Goal: Information Seeking & Learning: Check status

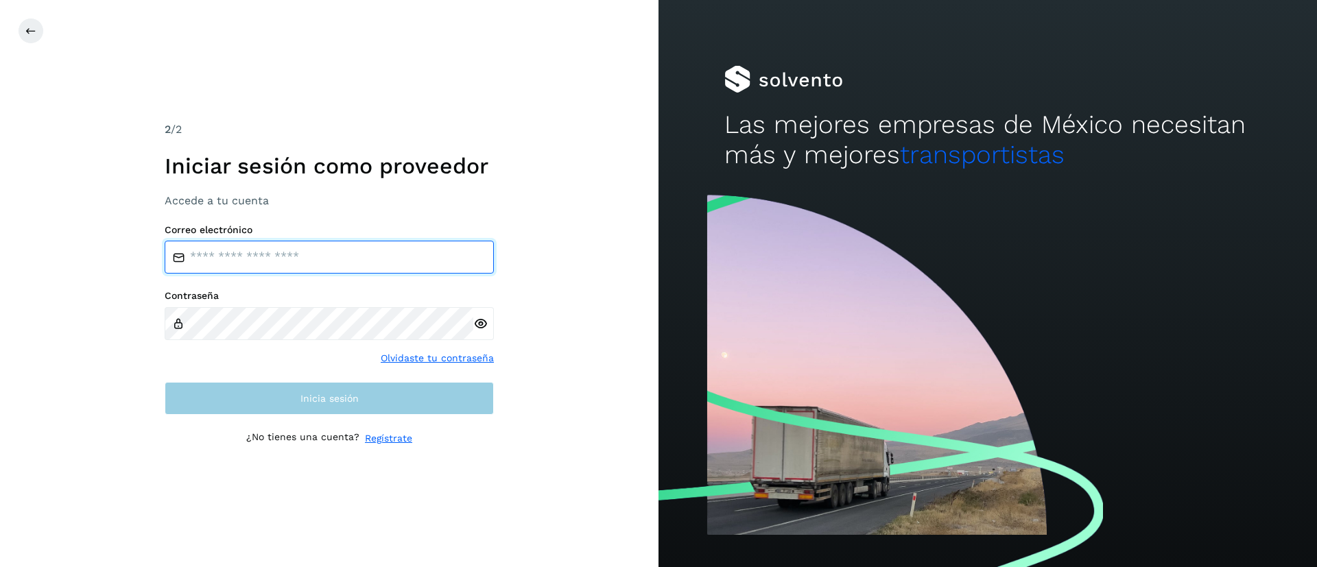
type input "**********"
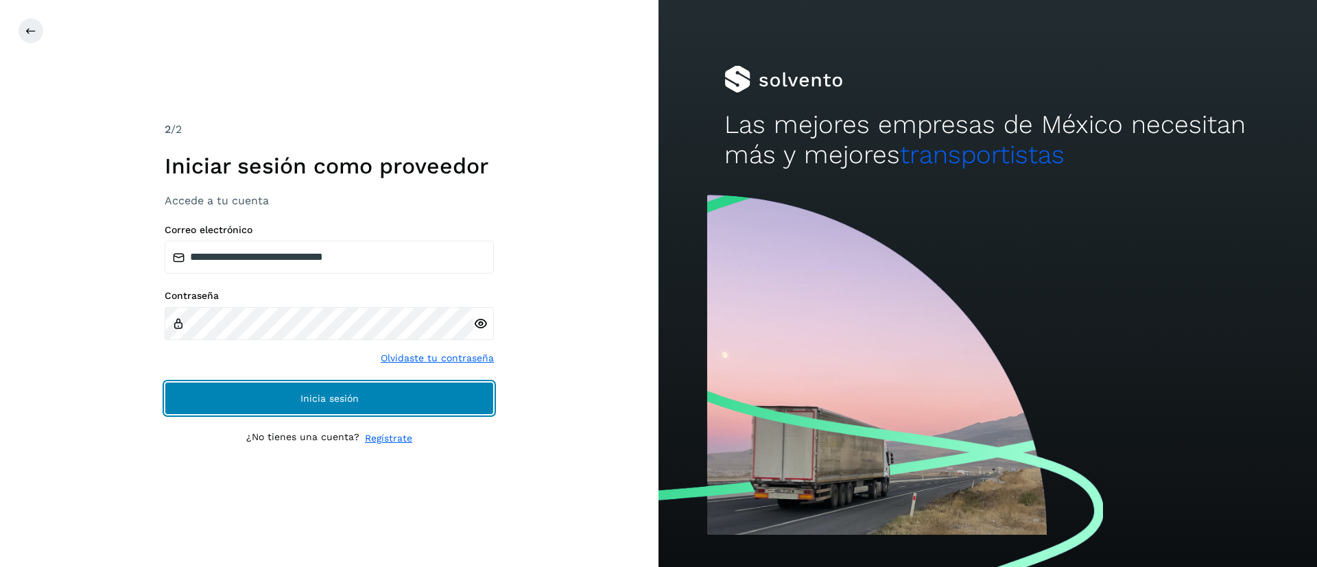
click at [318, 390] on button "Inicia sesión" at bounding box center [329, 398] width 329 height 33
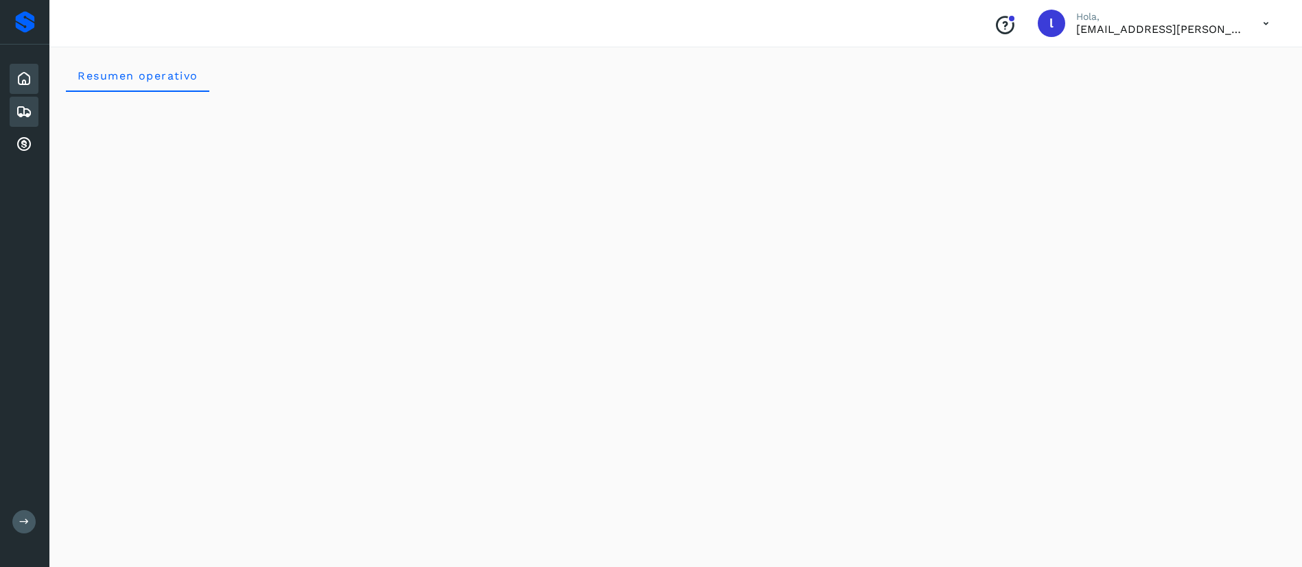
click at [31, 99] on div "Embarques" at bounding box center [24, 112] width 29 height 30
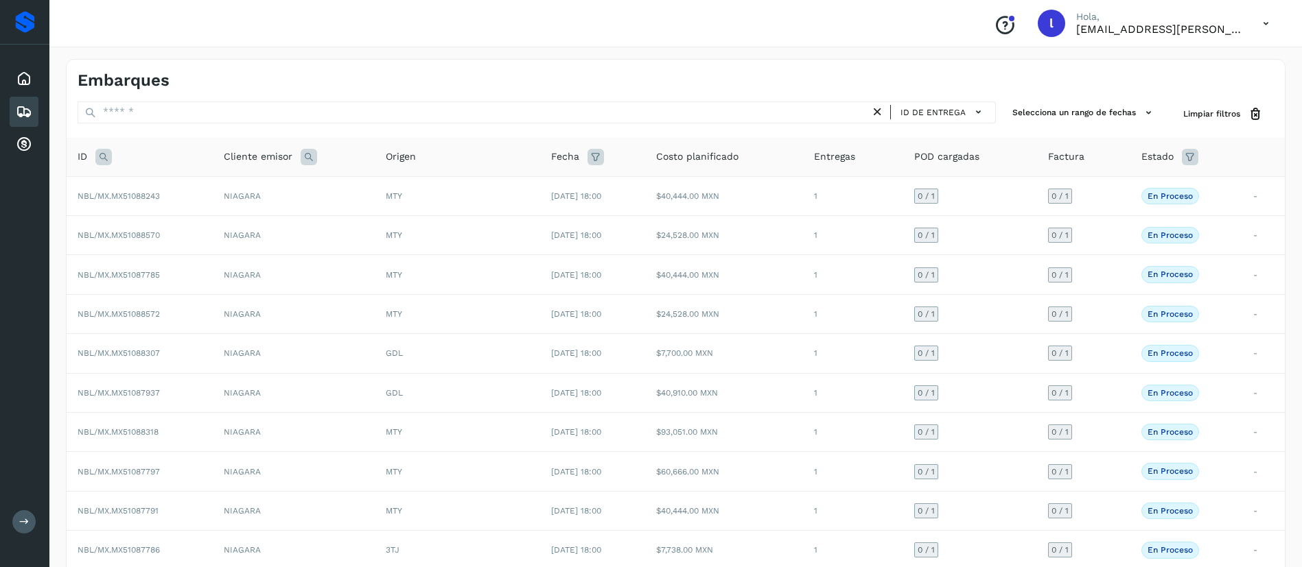
click at [102, 154] on icon at bounding box center [103, 157] width 16 height 16
click at [155, 191] on input "text" at bounding box center [194, 191] width 169 height 22
paste input "**********"
type input "**********"
click at [224, 236] on button "Buscar" at bounding box center [229, 225] width 97 height 25
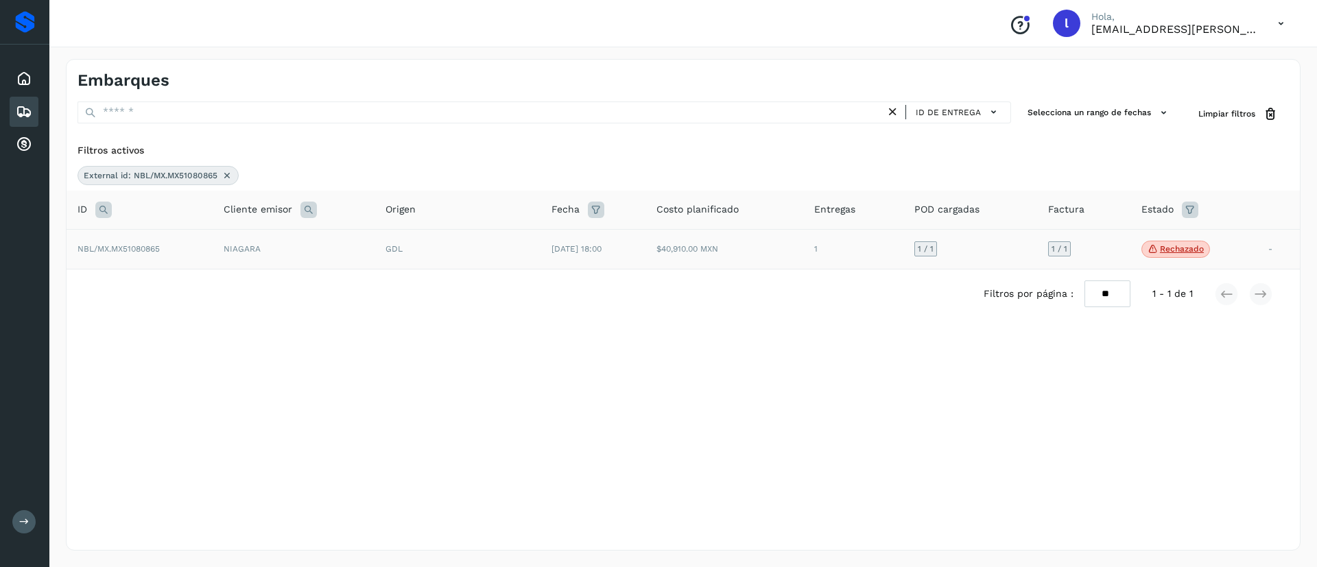
click at [626, 246] on td "[DATE] 18:00" at bounding box center [593, 249] width 105 height 40
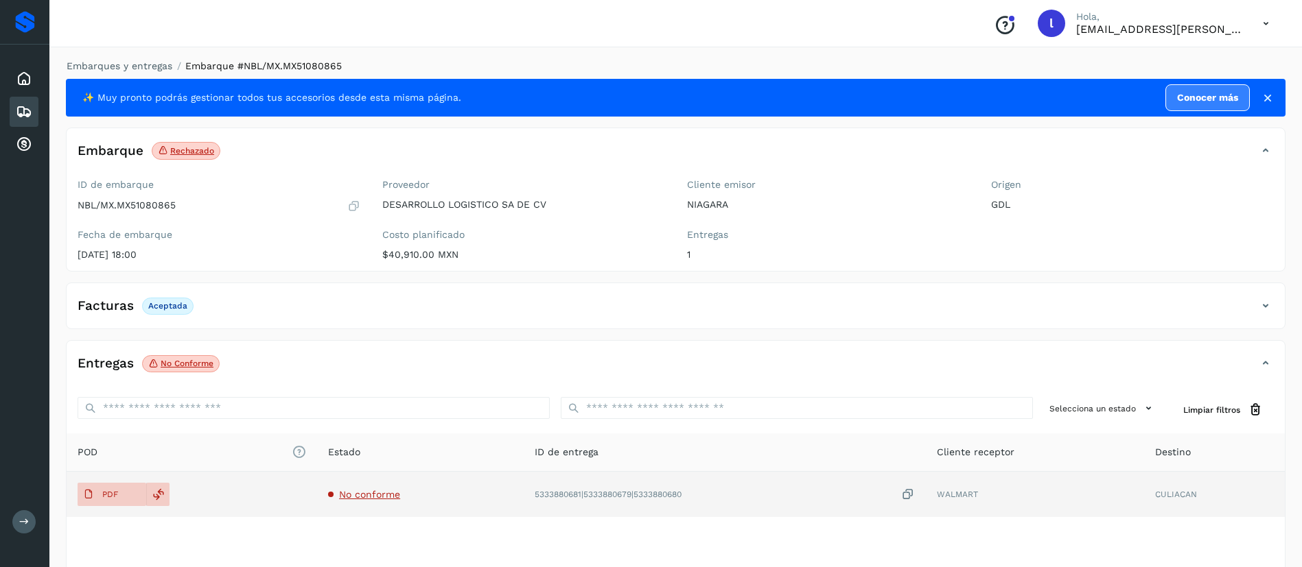
click at [361, 492] on span "No conforme" at bounding box center [369, 494] width 61 height 11
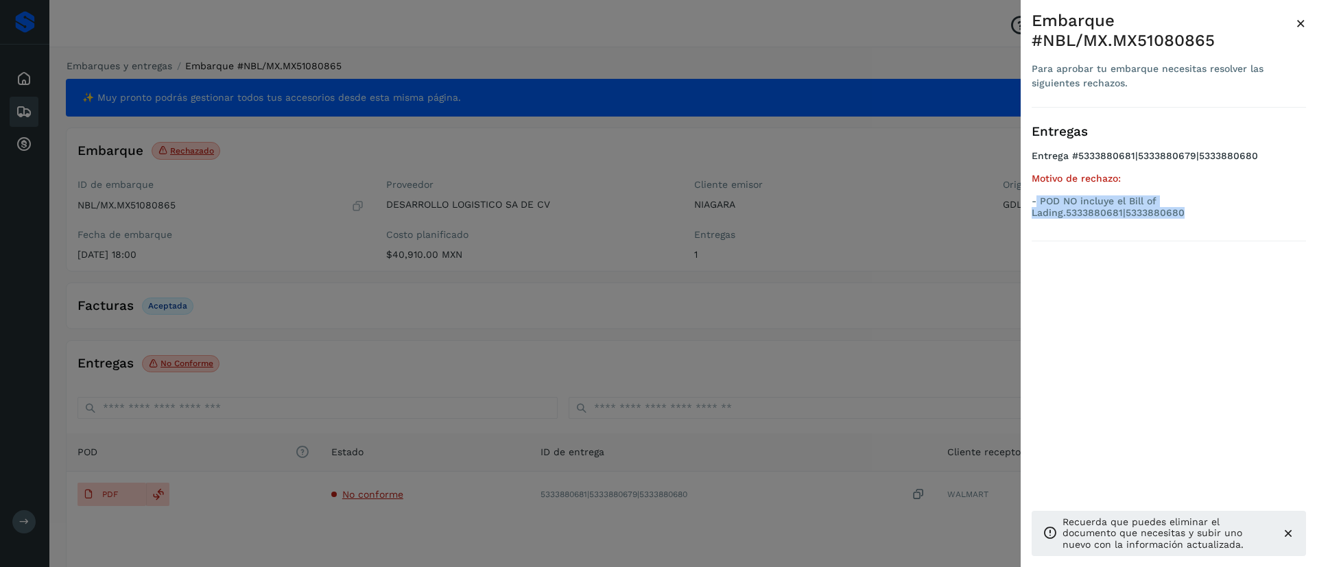
drag, startPoint x: 1183, startPoint y: 215, endPoint x: 1038, endPoint y: 201, distance: 145.4
click at [1038, 201] on p "- POD NO incluye el Bill of Lading.5333880681|5333880680" at bounding box center [1169, 207] width 274 height 23
copy p "POD NO incluye el Bill of Lading.5333880681|5333880680"
click at [1306, 23] on span "×" at bounding box center [1301, 23] width 10 height 19
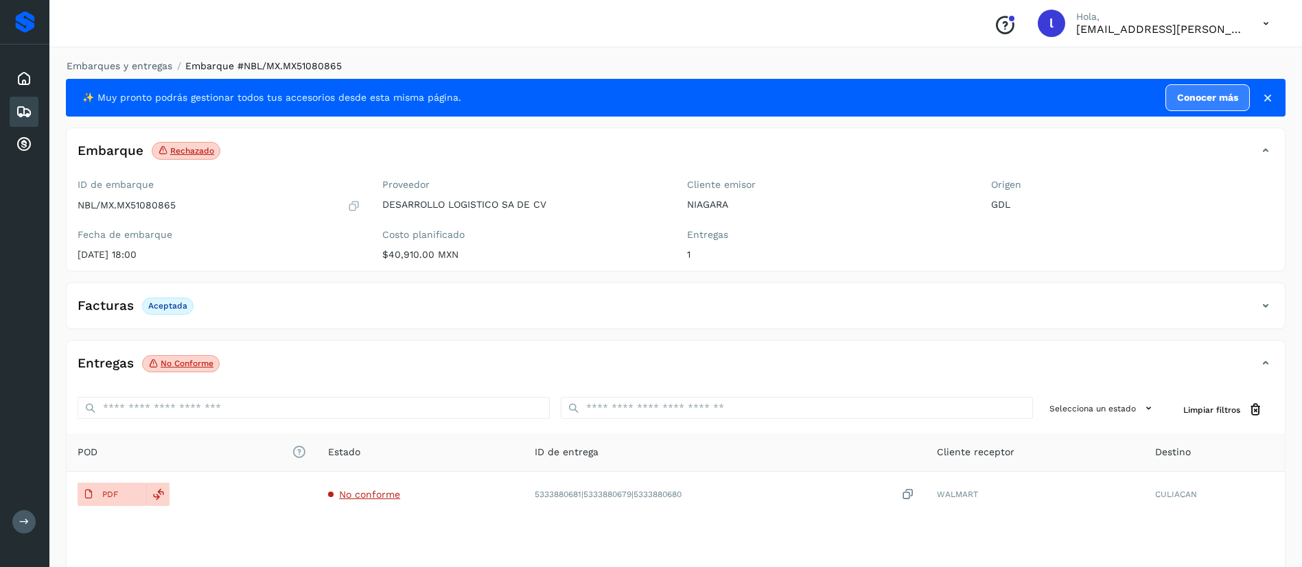
click at [8, 113] on div "Inicio Embarques Cuentas por cobrar" at bounding box center [24, 112] width 49 height 134
click at [25, 112] on icon at bounding box center [24, 112] width 16 height 16
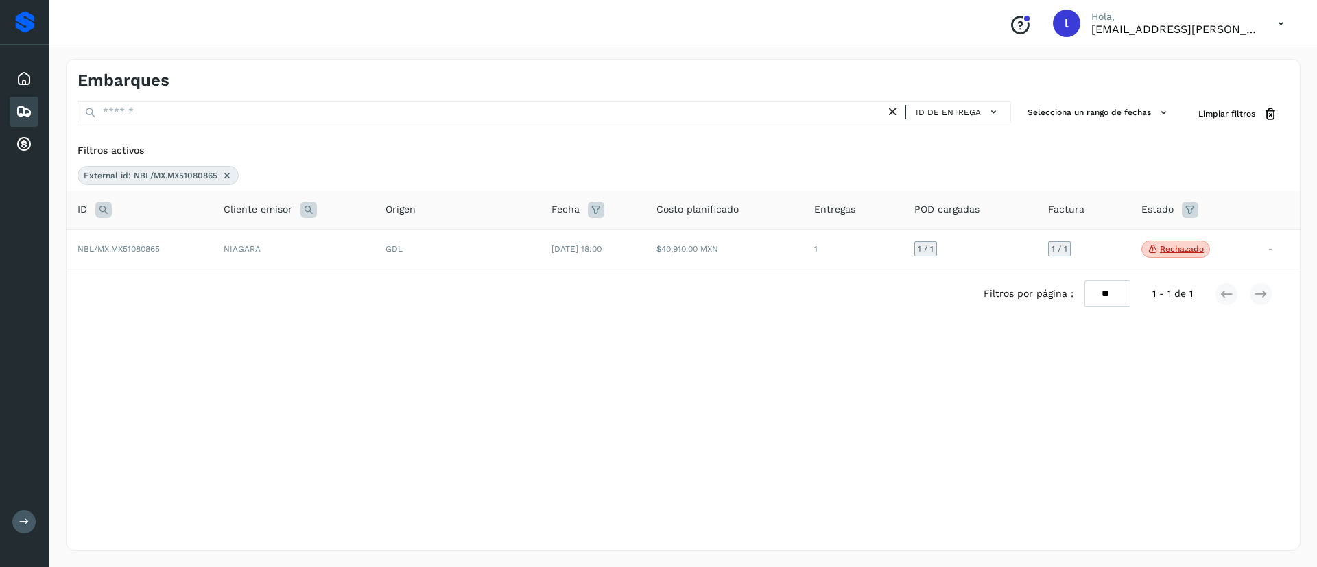
click at [105, 213] on icon at bounding box center [103, 210] width 16 height 16
drag, startPoint x: 247, startPoint y: 244, endPoint x: 59, endPoint y: 236, distance: 188.1
click at [59, 236] on div "**********" at bounding box center [683, 305] width 1268 height 525
paste input "text"
type input "**********"
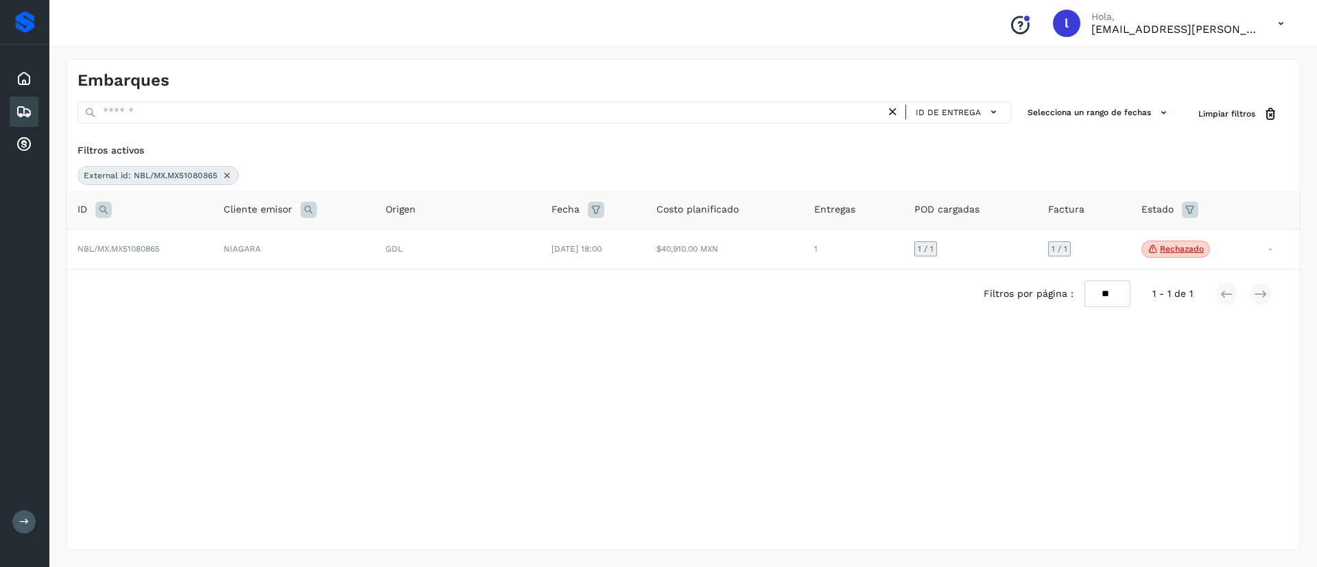
click at [102, 211] on icon at bounding box center [103, 210] width 16 height 16
drag, startPoint x: 237, startPoint y: 242, endPoint x: 86, endPoint y: 239, distance: 151.6
click at [86, 239] on table "**********" at bounding box center [684, 231] width 1234 height 80
click at [226, 176] on icon at bounding box center [227, 175] width 11 height 11
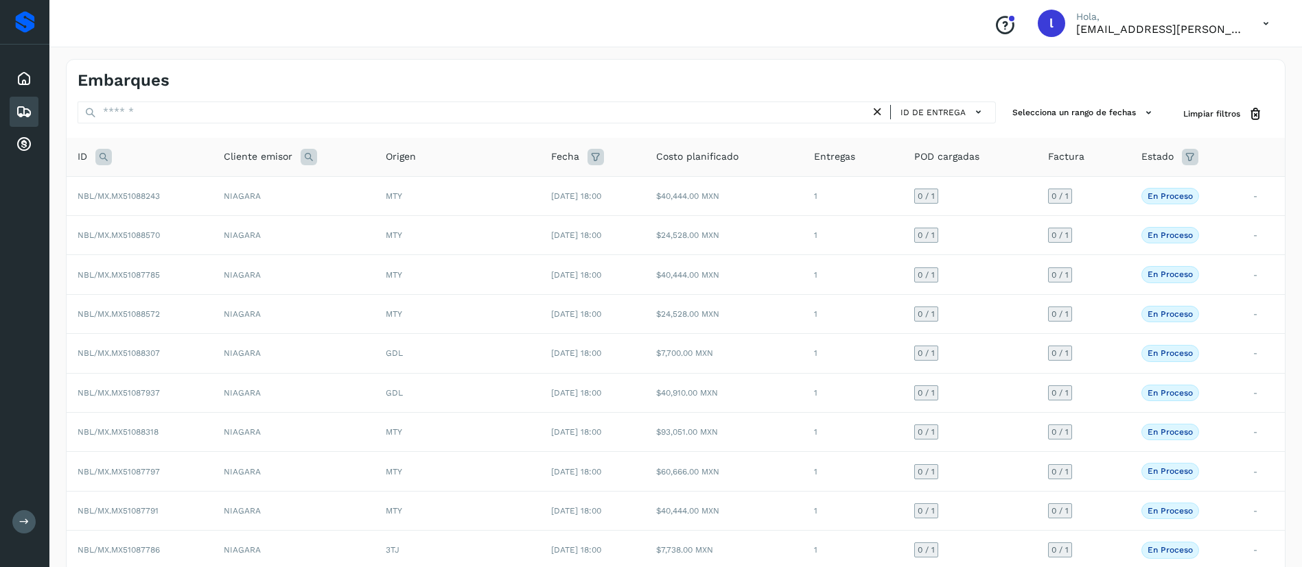
click at [103, 156] on icon at bounding box center [103, 157] width 16 height 16
click at [150, 188] on input "text" at bounding box center [194, 191] width 169 height 22
paste input "**********"
type input "**********"
click at [216, 224] on span "Buscar" at bounding box center [229, 226] width 27 height 12
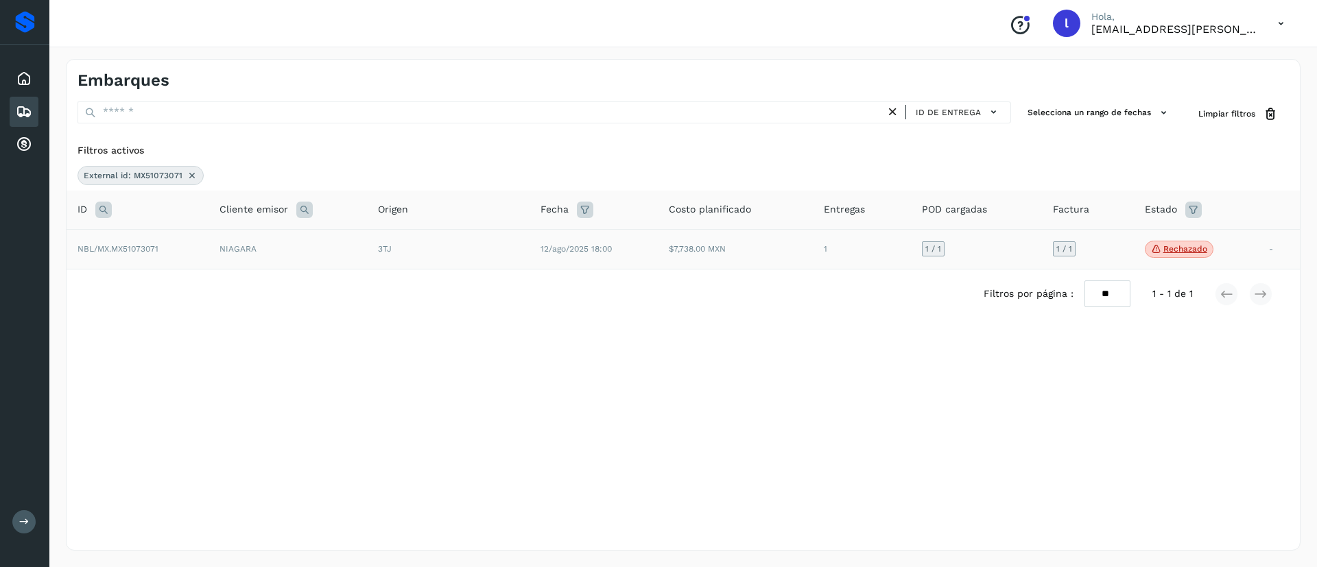
click at [619, 237] on td "12/ago/2025 18:00" at bounding box center [594, 249] width 128 height 40
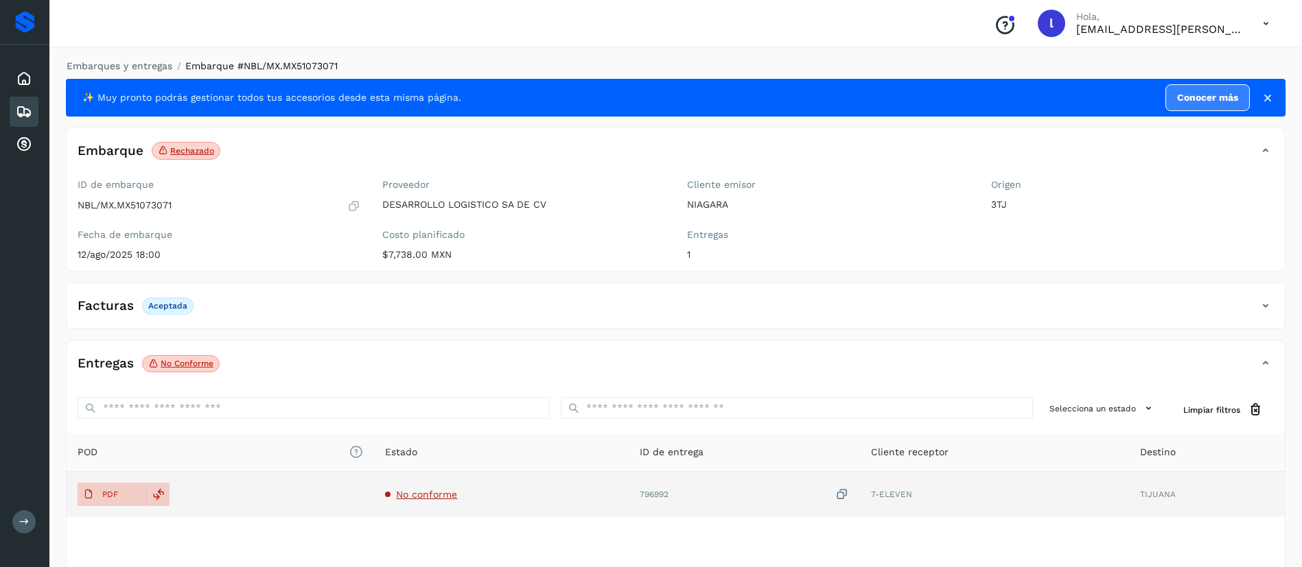
click at [414, 496] on span "No conforme" at bounding box center [426, 494] width 61 height 11
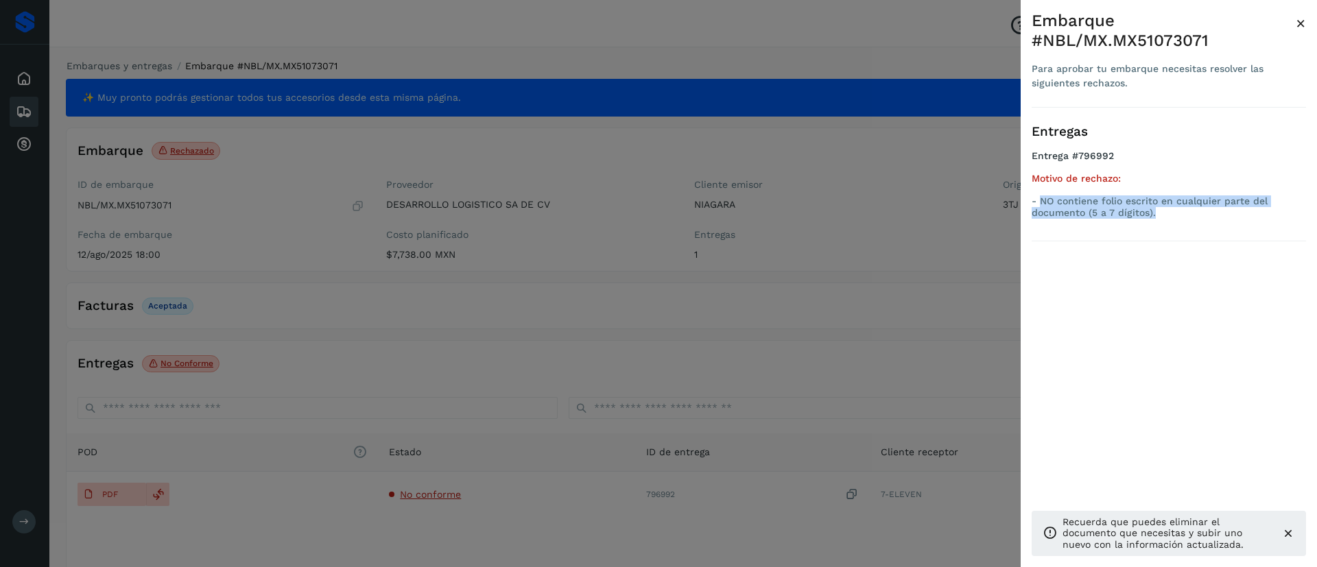
drag, startPoint x: 1162, startPoint y: 189, endPoint x: 1042, endPoint y: 183, distance: 120.9
click at [1042, 196] on p "- NO contiene folio escrito en cualquier parte del documento (5 a 7 dígitos)." at bounding box center [1169, 207] width 274 height 23
copy p "NO contiene folio escrito en cualquier parte del documento (5 a 7 dígitos)."
click at [1304, 26] on span "×" at bounding box center [1301, 23] width 10 height 19
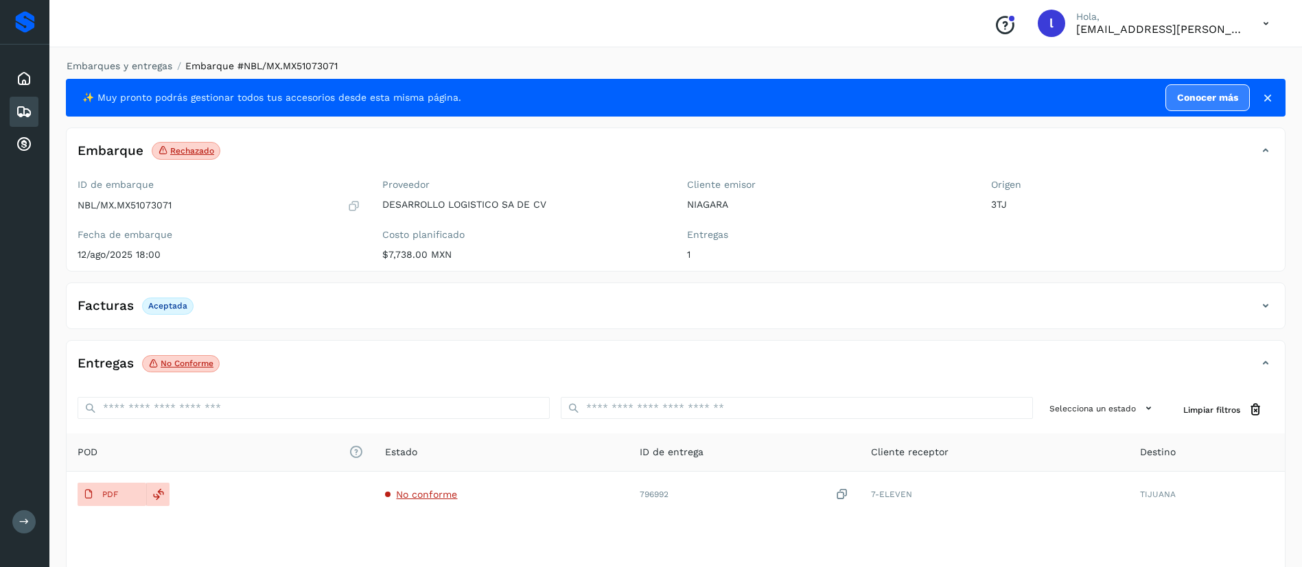
click at [32, 114] on icon at bounding box center [24, 112] width 16 height 16
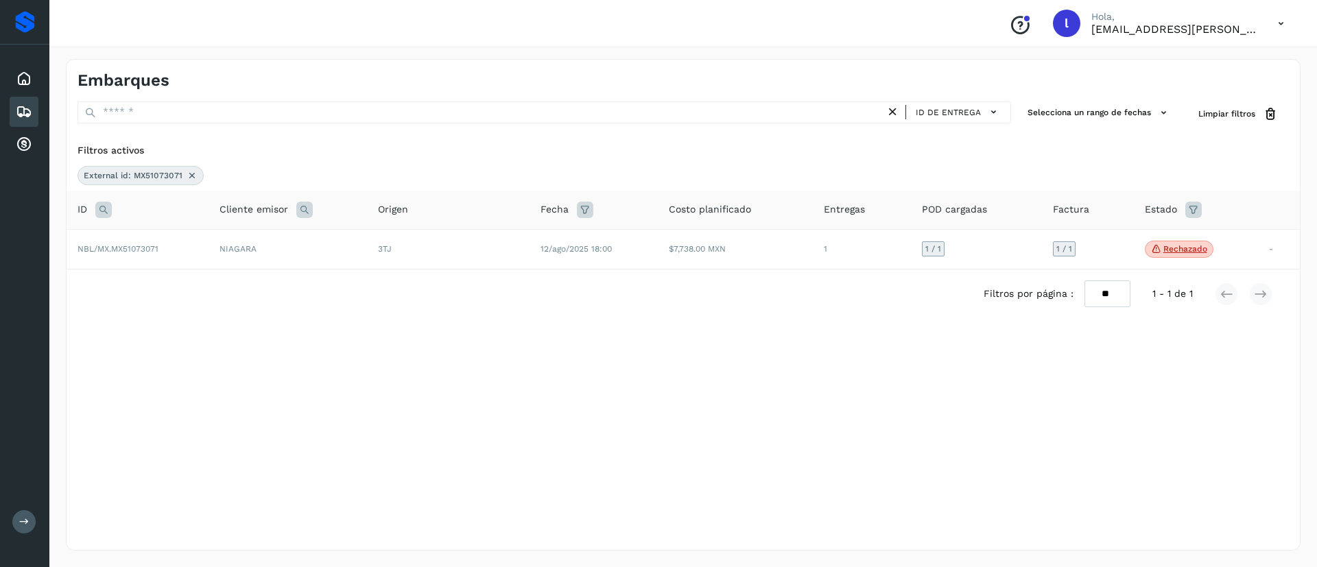
click at [191, 174] on icon at bounding box center [192, 175] width 11 height 11
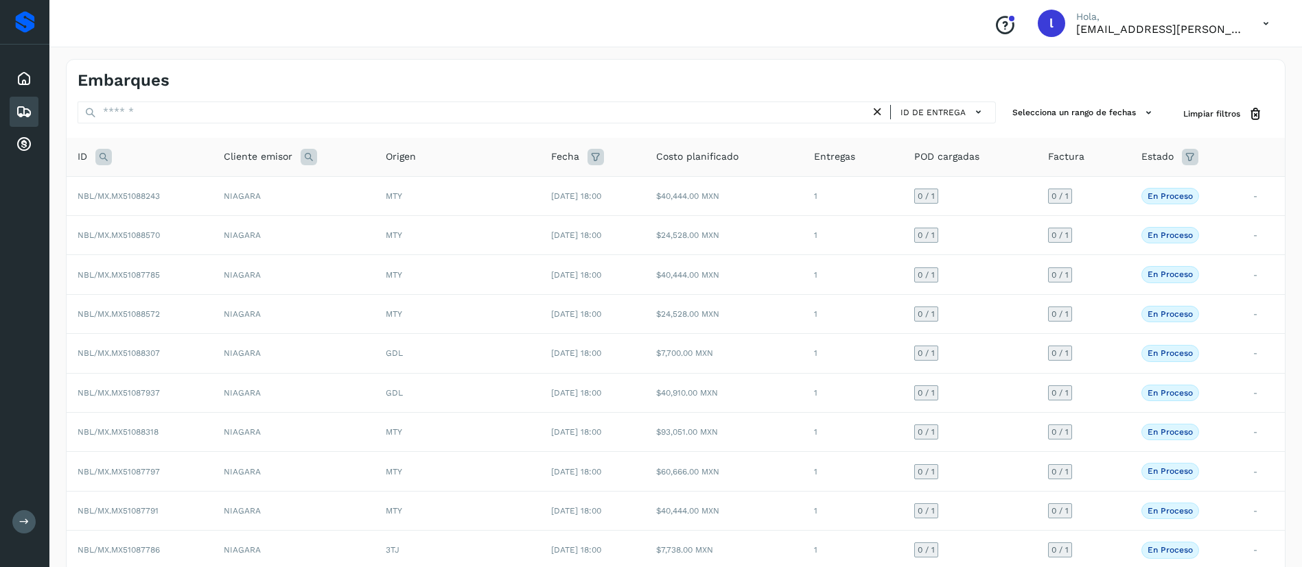
click at [100, 160] on icon at bounding box center [103, 157] width 16 height 16
click at [156, 194] on input "text" at bounding box center [194, 191] width 169 height 22
paste input "**********"
type input "**********"
click at [235, 229] on span "Buscar" at bounding box center [229, 226] width 27 height 12
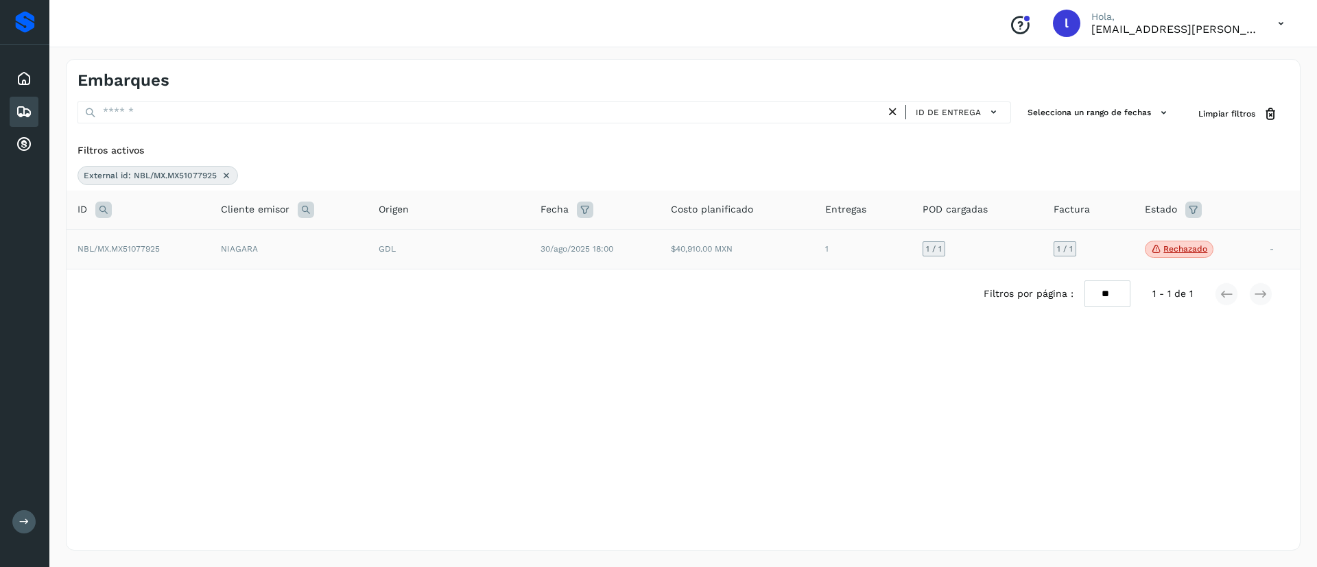
click at [353, 254] on td "NIAGARA" at bounding box center [289, 249] width 158 height 40
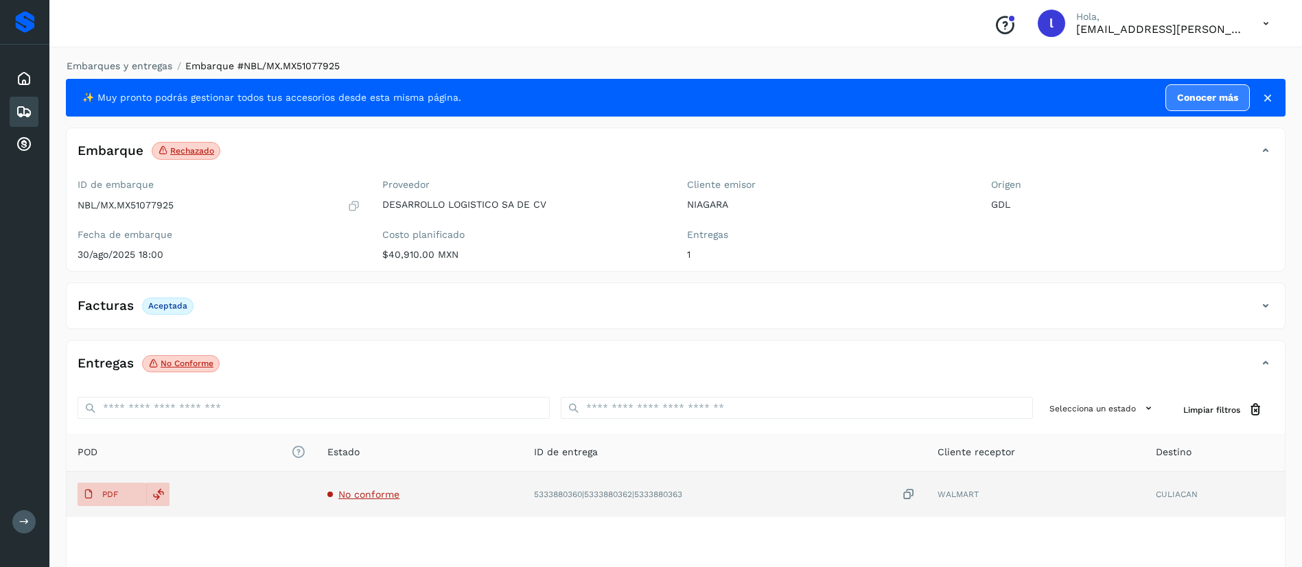
click at [370, 491] on span "No conforme" at bounding box center [368, 494] width 61 height 11
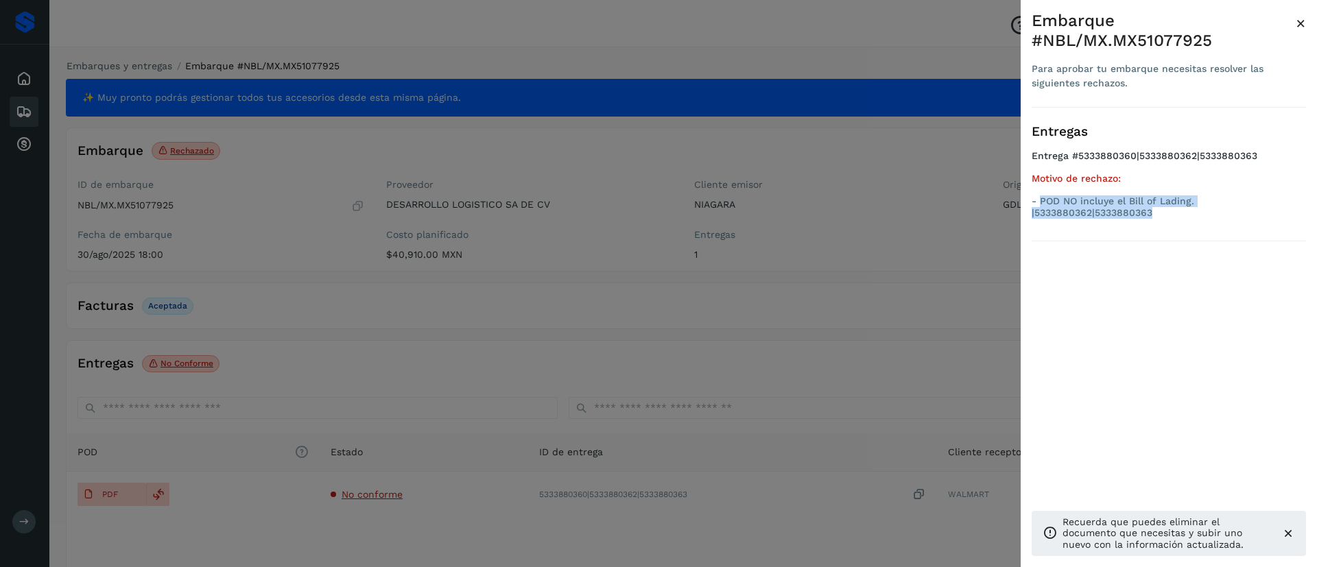
drag, startPoint x: 1154, startPoint y: 207, endPoint x: 1041, endPoint y: 200, distance: 113.5
click at [1041, 200] on p "- POD NO incluye el Bill of Lading. |5333880362|5333880363" at bounding box center [1169, 207] width 274 height 23
copy p "POD NO incluye el Bill of Lading. |5333880362|5333880363"
click at [1300, 26] on span "×" at bounding box center [1301, 23] width 10 height 19
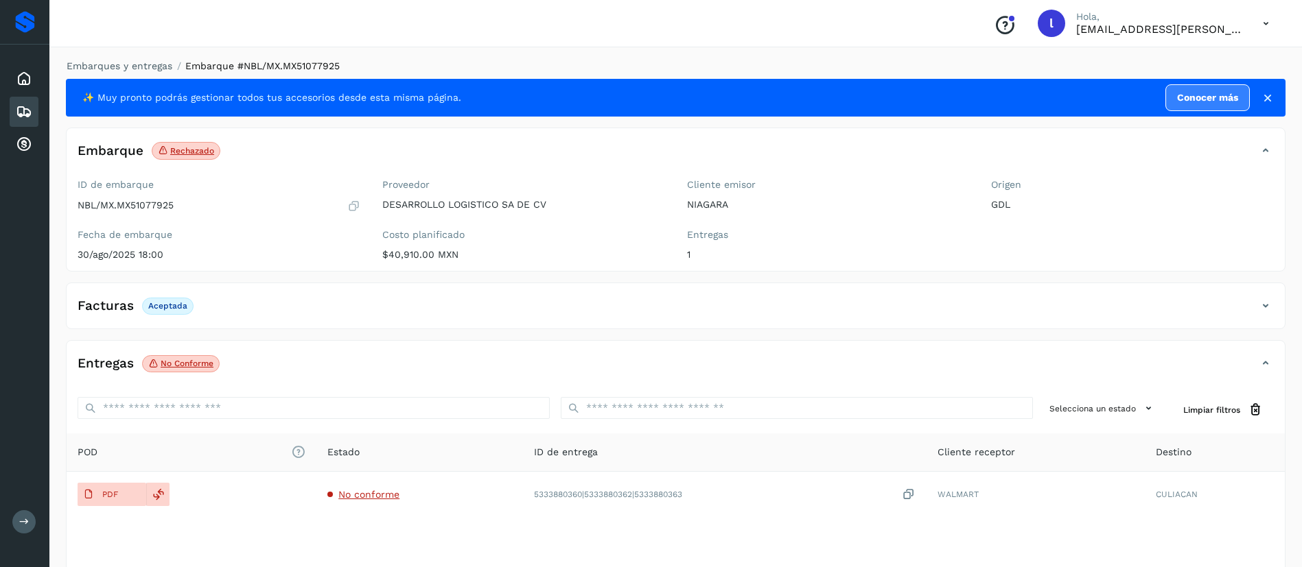
click at [24, 112] on icon at bounding box center [24, 112] width 16 height 16
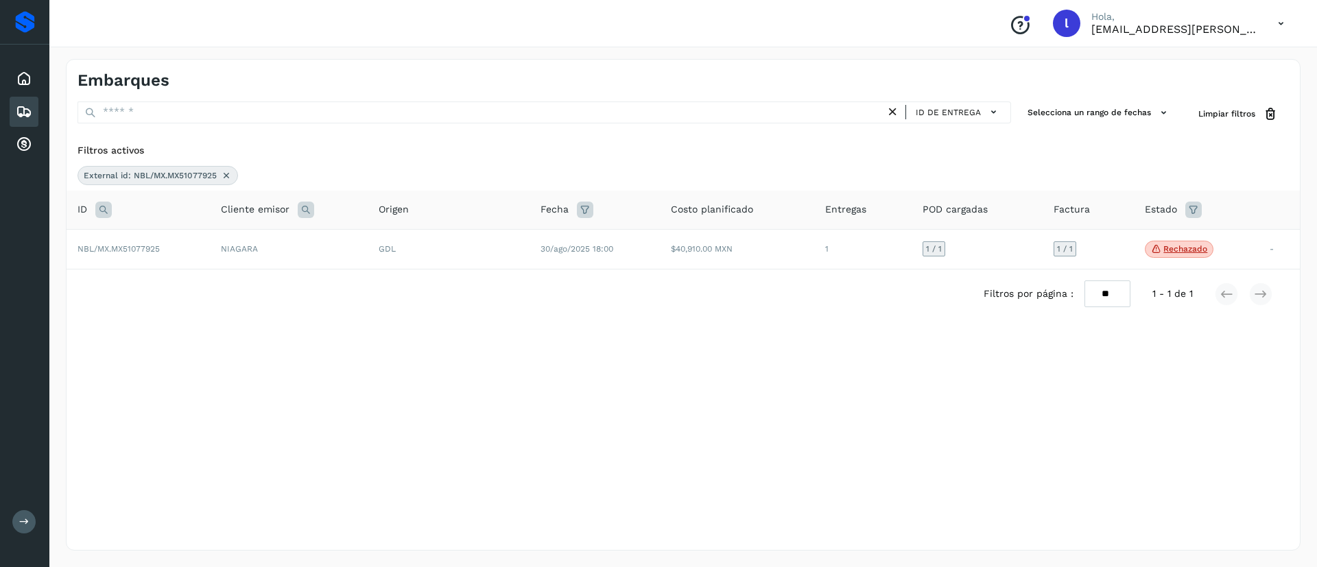
click at [231, 178] on icon at bounding box center [226, 175] width 11 height 11
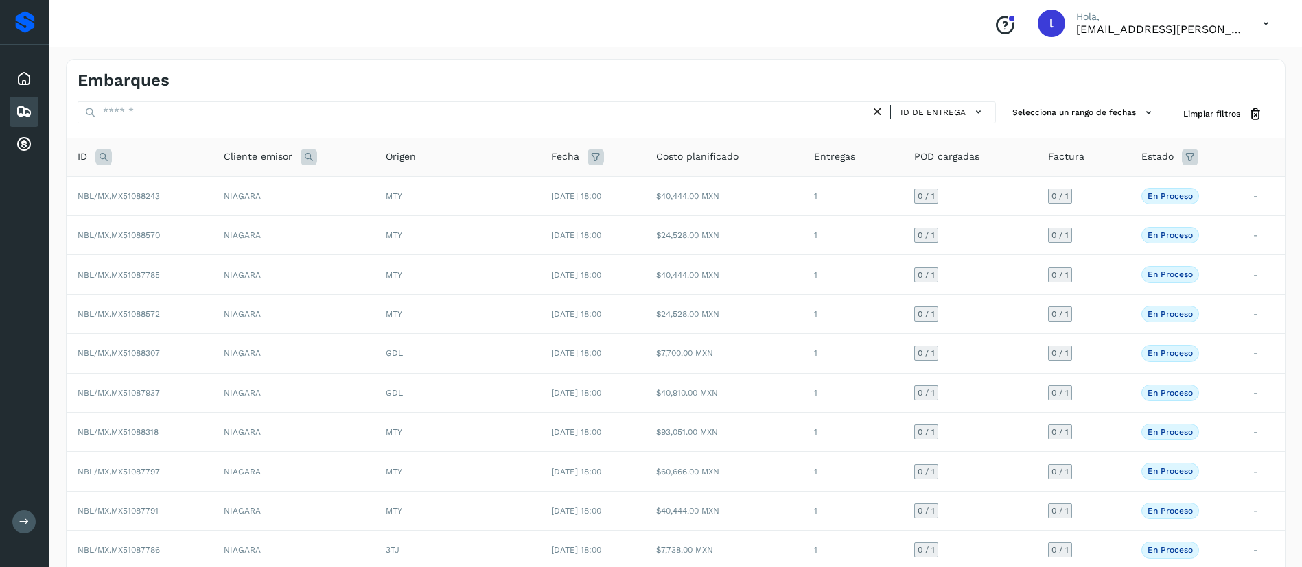
click at [105, 153] on icon at bounding box center [103, 157] width 16 height 16
click at [164, 201] on input "text" at bounding box center [194, 191] width 169 height 22
paste input "**********"
type input "**********"
click at [212, 223] on button "Buscar" at bounding box center [229, 225] width 97 height 25
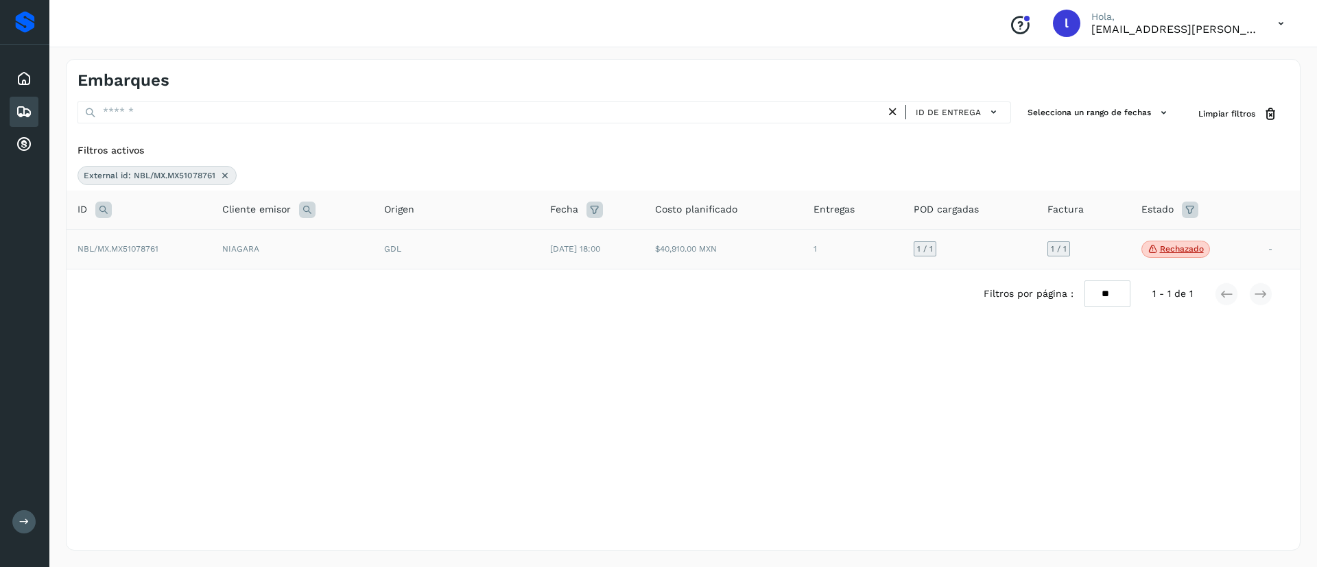
click at [499, 258] on td "GDL" at bounding box center [456, 249] width 166 height 40
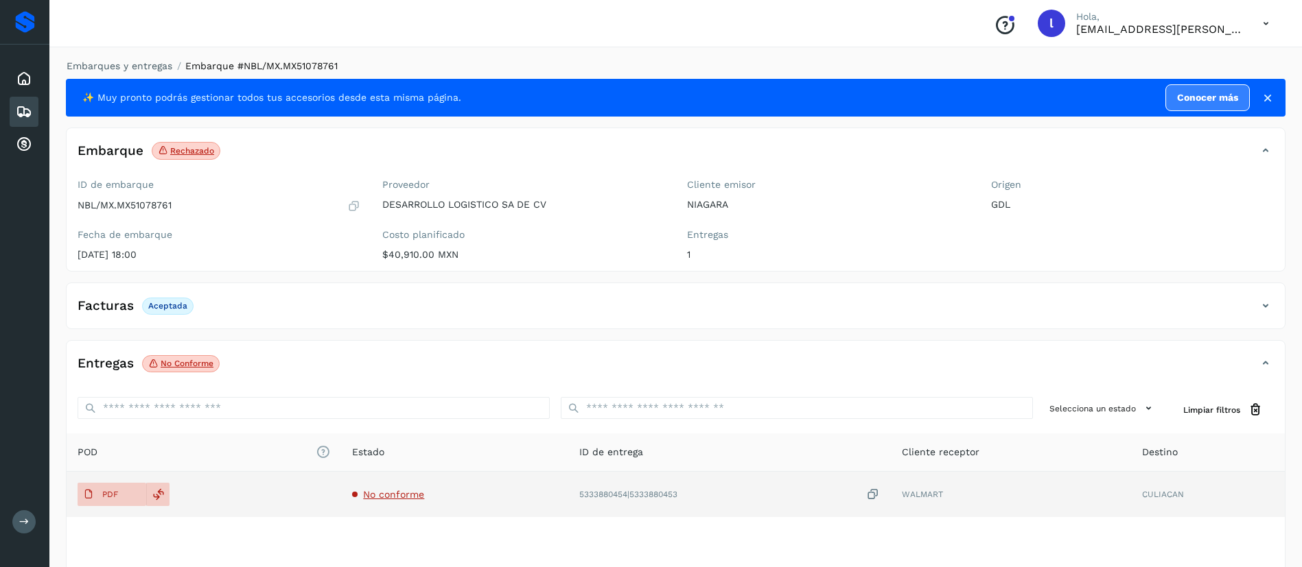
click at [391, 497] on span "No conforme" at bounding box center [393, 494] width 61 height 11
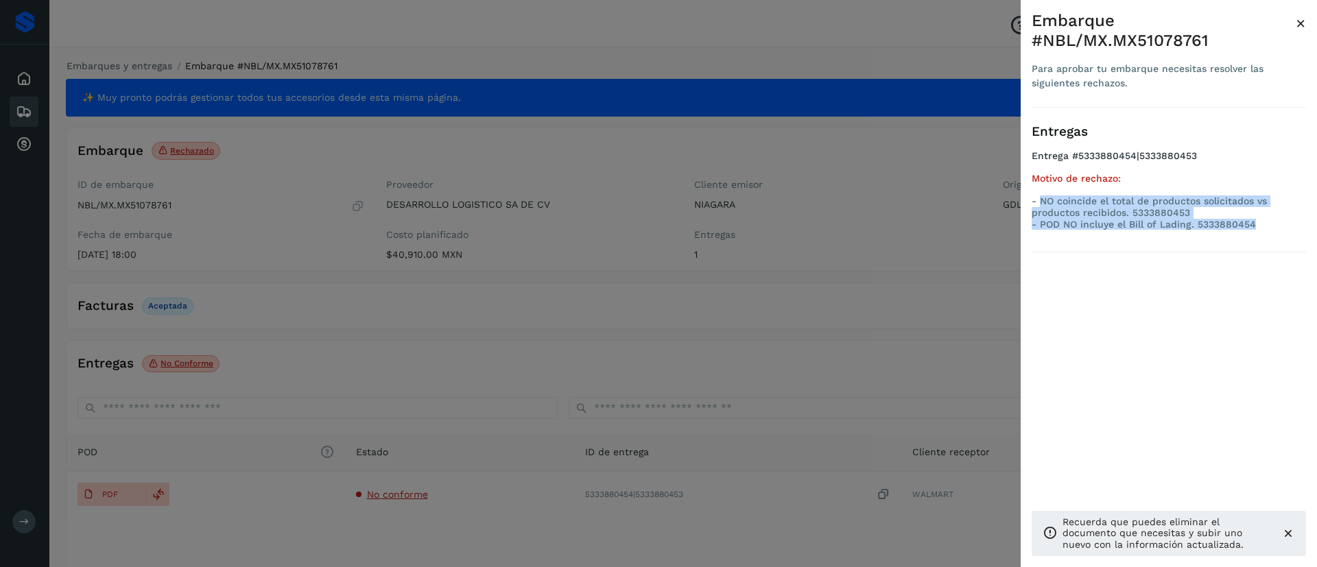
drag, startPoint x: 1257, startPoint y: 203, endPoint x: 1040, endPoint y: 180, distance: 218.0
click at [1040, 196] on p "- NO coincide el total de productos solicitados vs productos recibidos. 5333880…" at bounding box center [1169, 213] width 274 height 34
copy p "NO coincide el total de productos solicitados vs productos recibidos. 533388045…"
click at [1302, 25] on span "×" at bounding box center [1301, 23] width 10 height 19
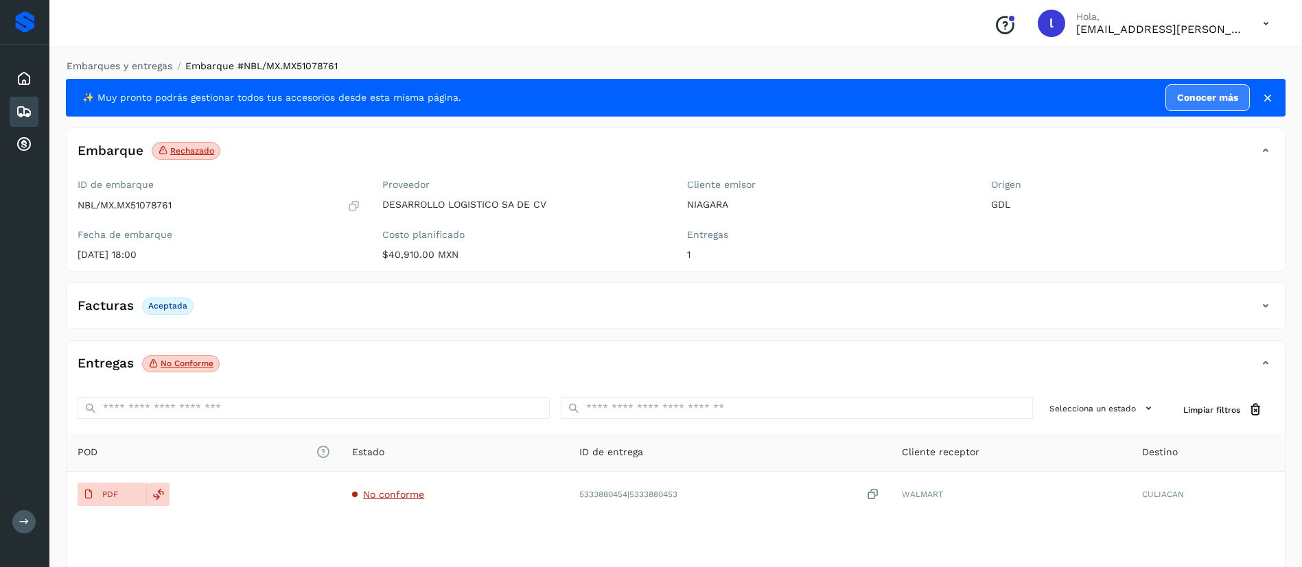
click at [5, 116] on div "Inicio Embarques Cuentas por cobrar" at bounding box center [24, 112] width 49 height 134
click at [12, 114] on div "Embarques" at bounding box center [24, 112] width 29 height 30
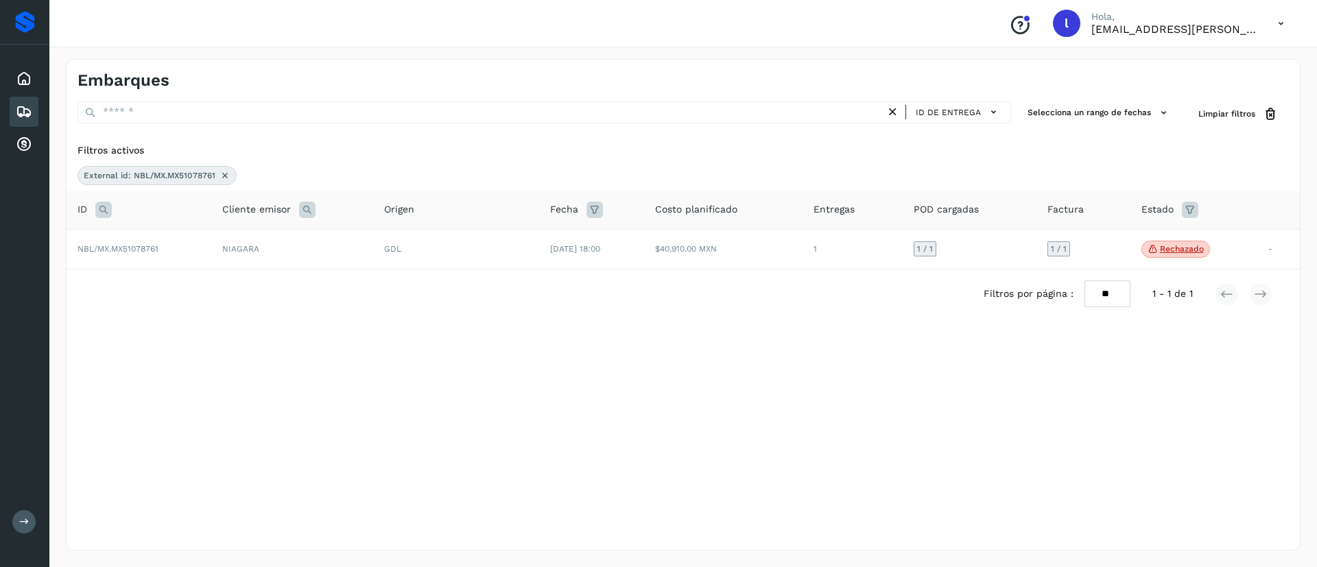
click at [228, 174] on icon at bounding box center [225, 175] width 11 height 11
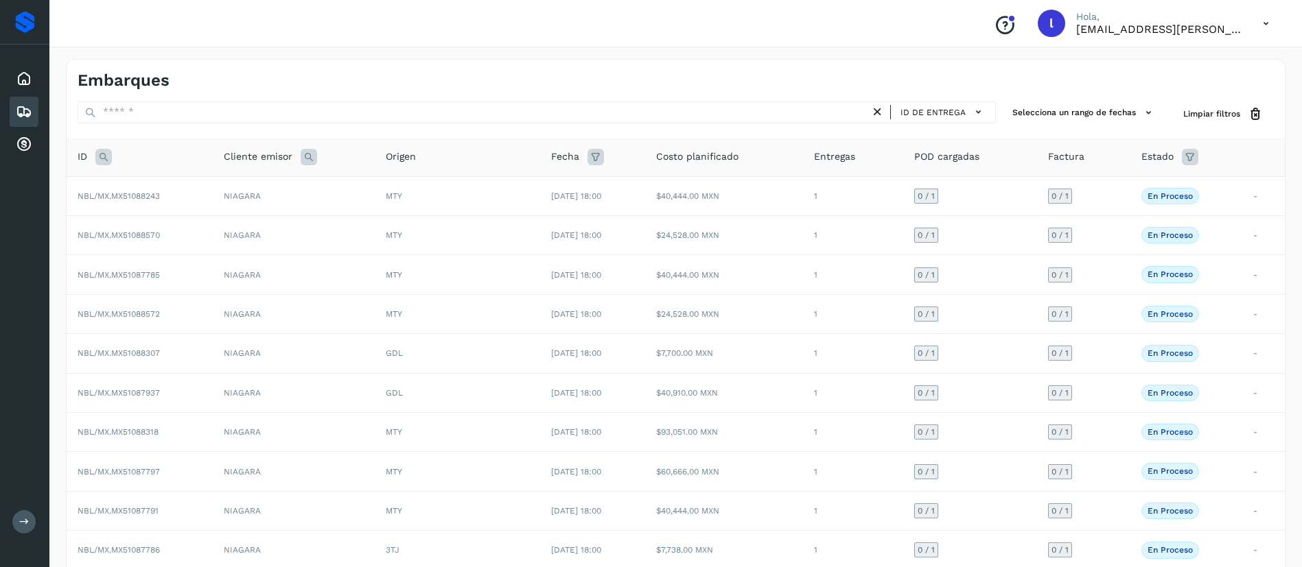
click at [100, 157] on icon at bounding box center [103, 157] width 16 height 16
click at [167, 191] on input "text" at bounding box center [194, 191] width 169 height 22
paste input "**********"
click at [242, 195] on input "**********" at bounding box center [194, 191] width 169 height 22
type input "**********"
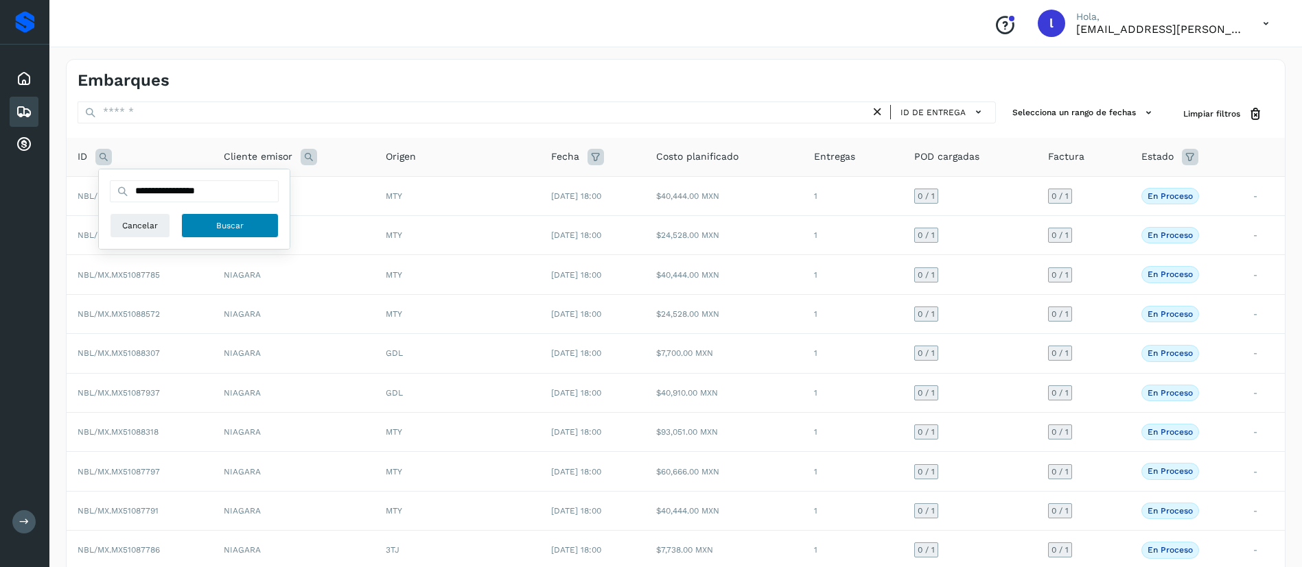
click at [239, 221] on span "Buscar" at bounding box center [229, 226] width 27 height 12
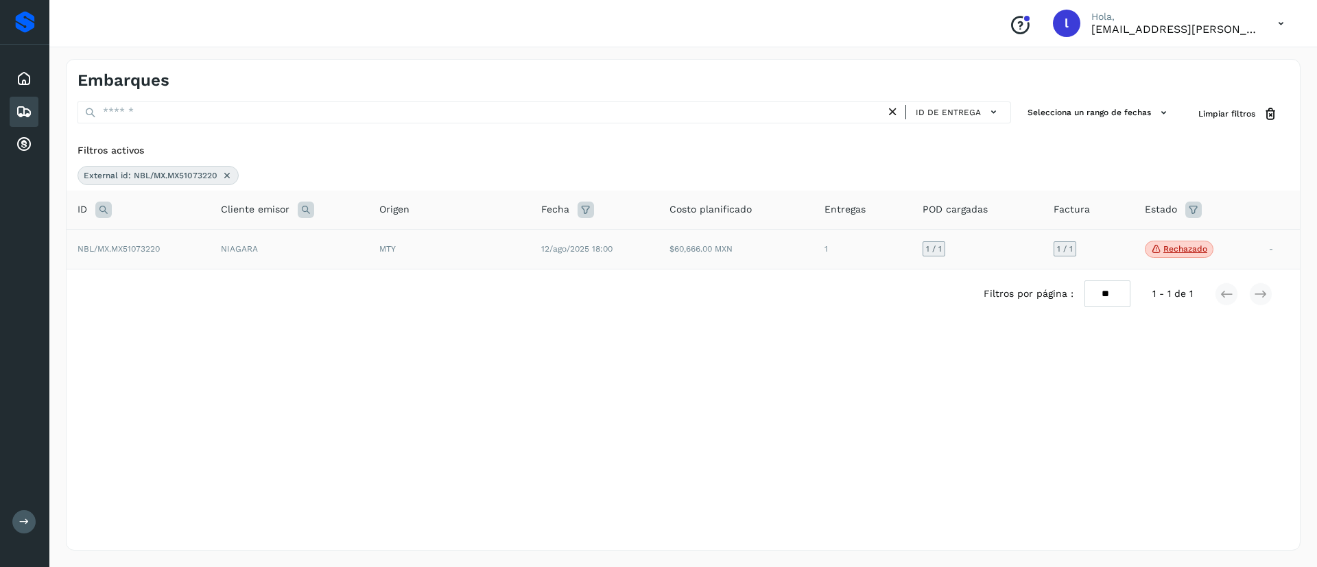
click at [663, 245] on td "$60,666.00 MXN" at bounding box center [736, 249] width 154 height 40
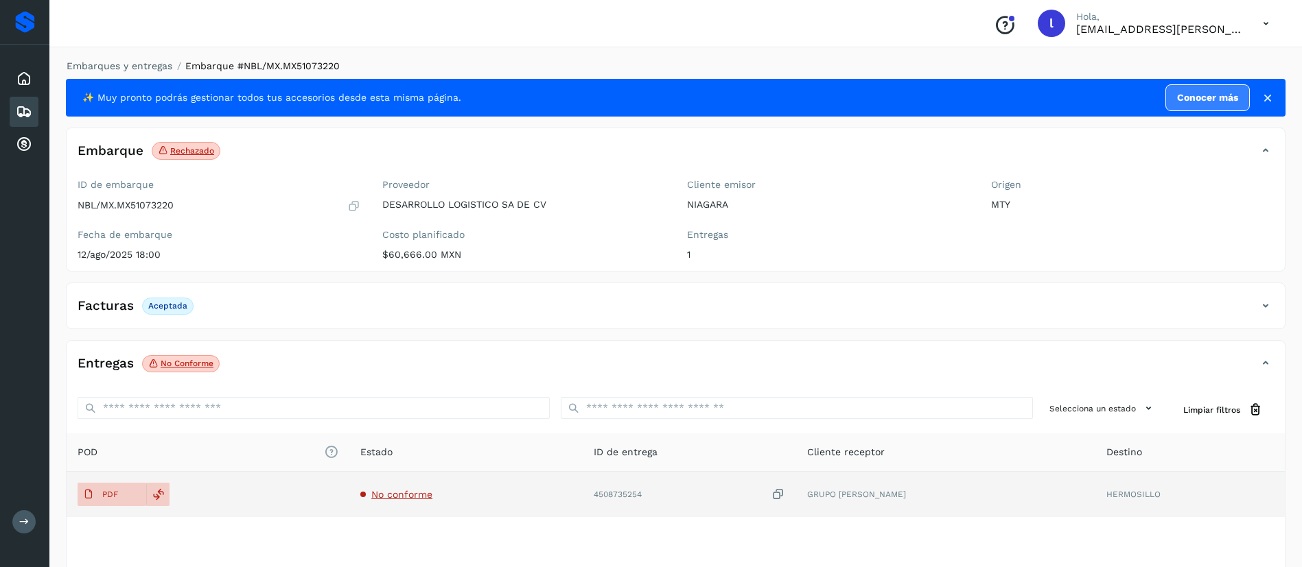
click at [403, 497] on span "No conforme" at bounding box center [401, 494] width 61 height 11
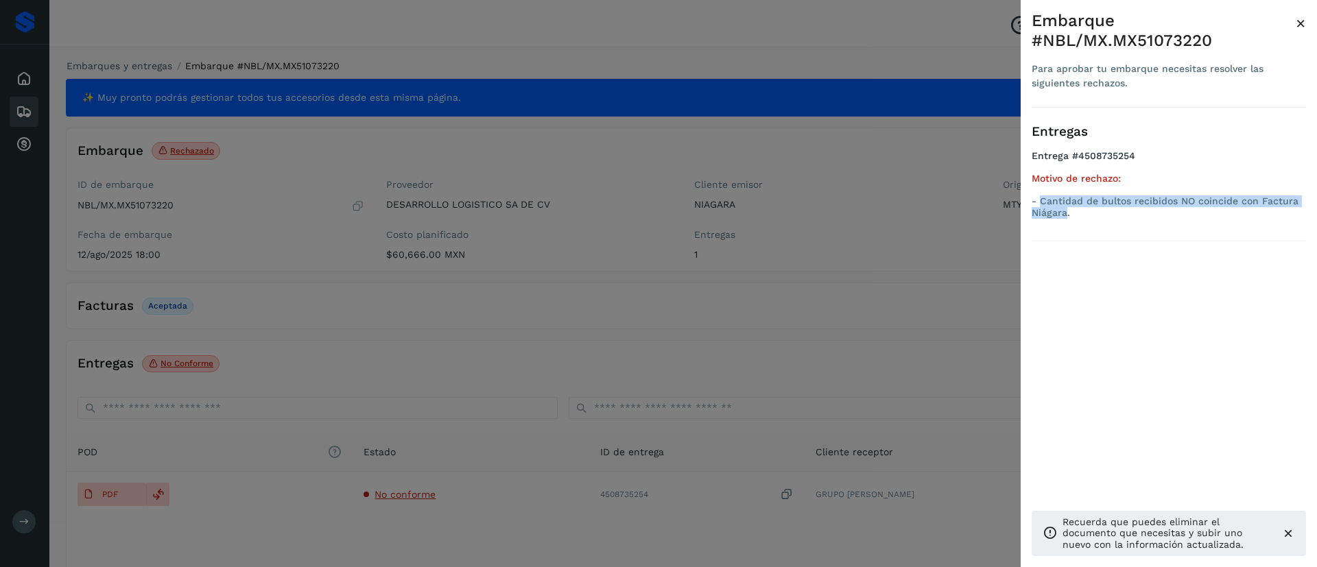
drag, startPoint x: 1068, startPoint y: 216, endPoint x: 1039, endPoint y: 196, distance: 35.4
click at [1039, 196] on p "- Cantidad de bultos recibidos NO coincide con Factura Niágara." at bounding box center [1169, 207] width 274 height 23
copy p "Cantidad de bultos recibidos NO coincide con Factura Niágara"
click at [1300, 26] on span "×" at bounding box center [1301, 23] width 10 height 19
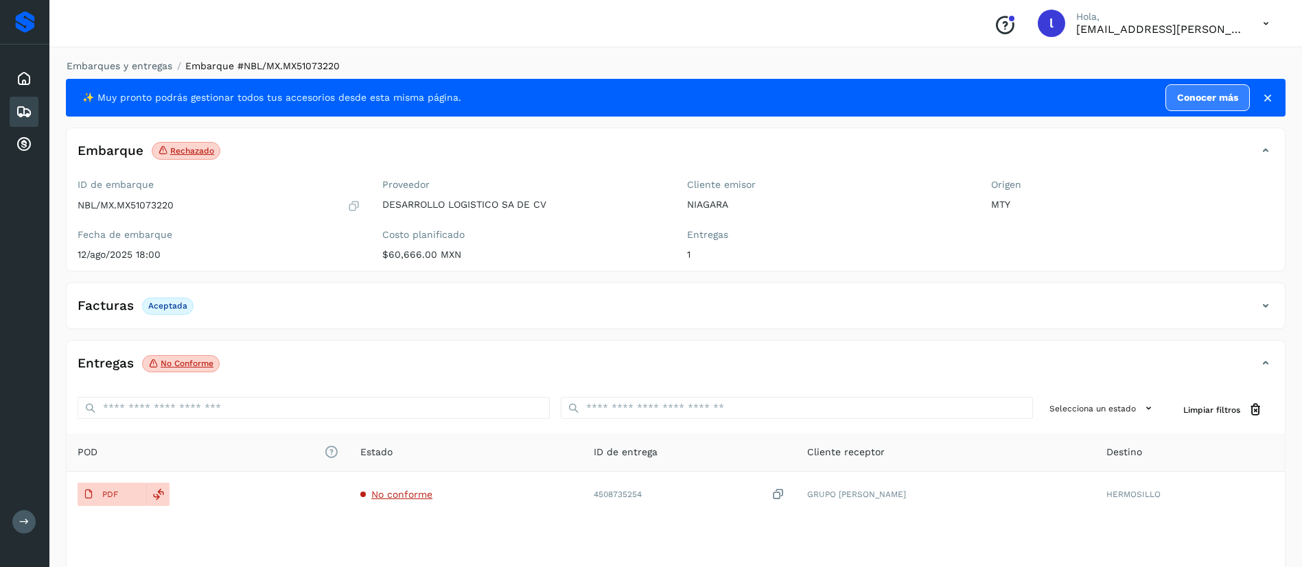
click at [23, 111] on icon at bounding box center [24, 112] width 16 height 16
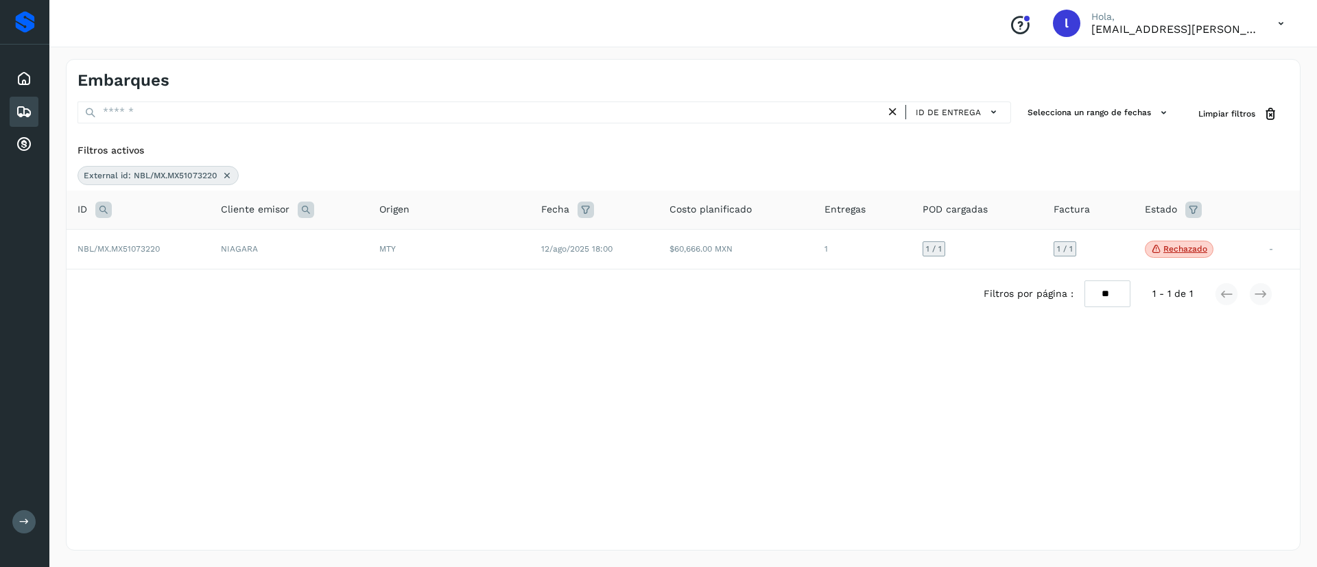
click at [226, 179] on icon at bounding box center [227, 175] width 11 height 11
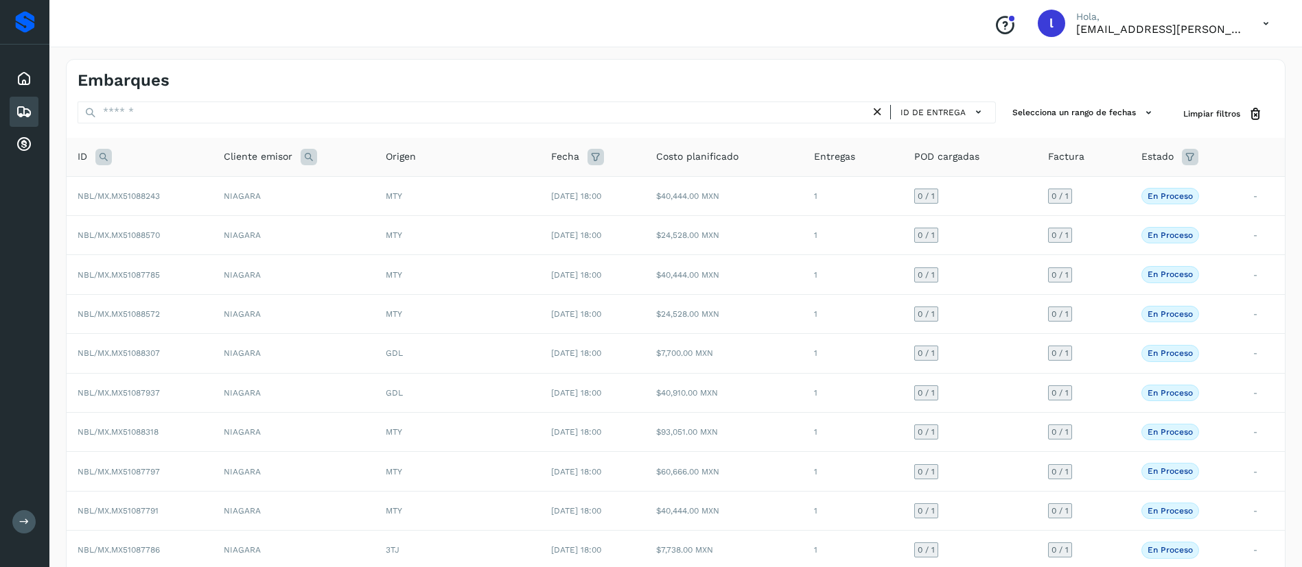
click at [108, 158] on icon at bounding box center [103, 157] width 16 height 16
click at [145, 184] on input "text" at bounding box center [194, 191] width 169 height 22
paste input "**********"
type input "**********"
click at [222, 228] on span "Buscar" at bounding box center [229, 226] width 27 height 12
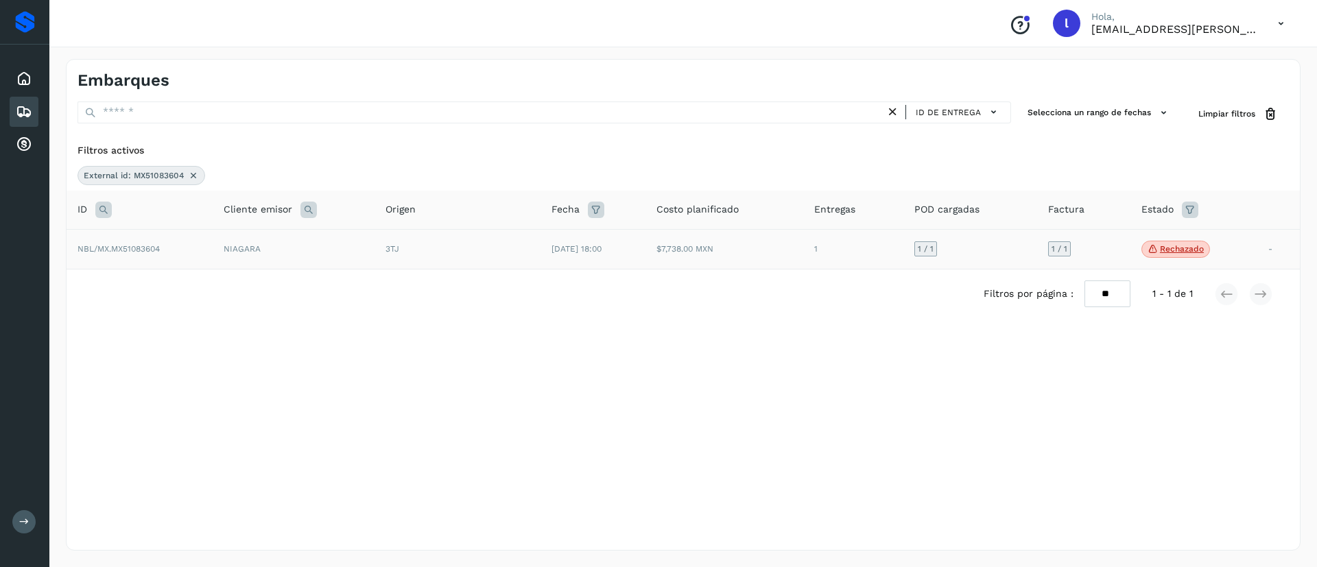
click at [613, 260] on td "[DATE] 18:00" at bounding box center [593, 249] width 105 height 40
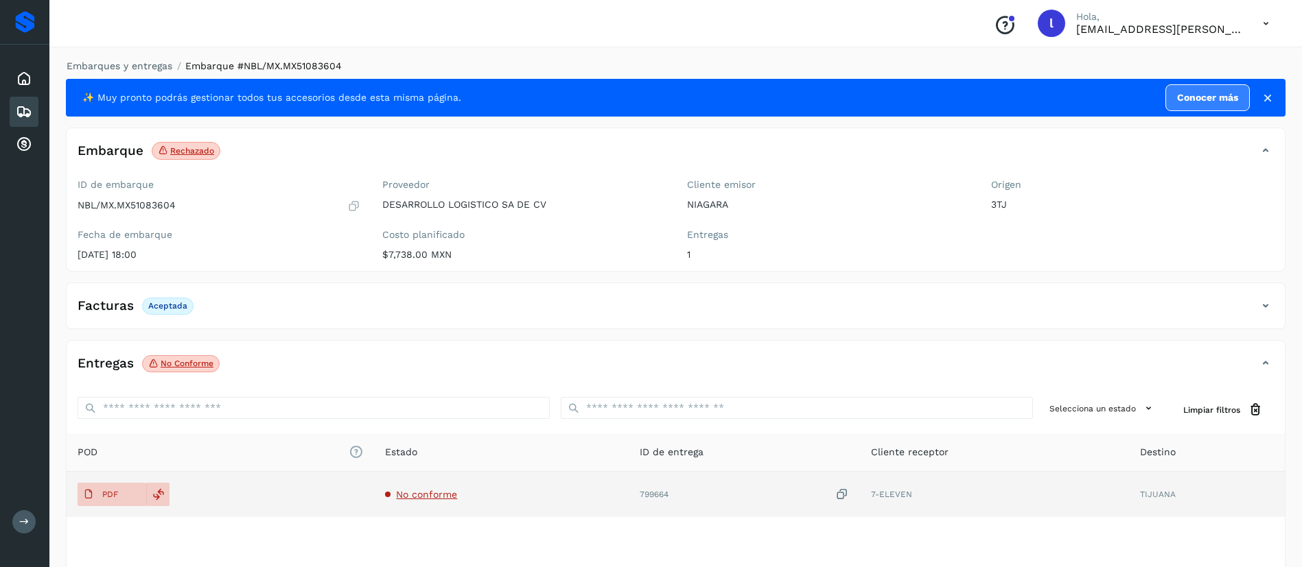
click at [429, 500] on td "No conforme" at bounding box center [501, 494] width 254 height 45
click at [447, 488] on td "No conforme" at bounding box center [501, 494] width 254 height 45
click at [425, 487] on td "No conforme" at bounding box center [501, 494] width 254 height 45
click at [437, 496] on span "No conforme" at bounding box center [426, 494] width 61 height 11
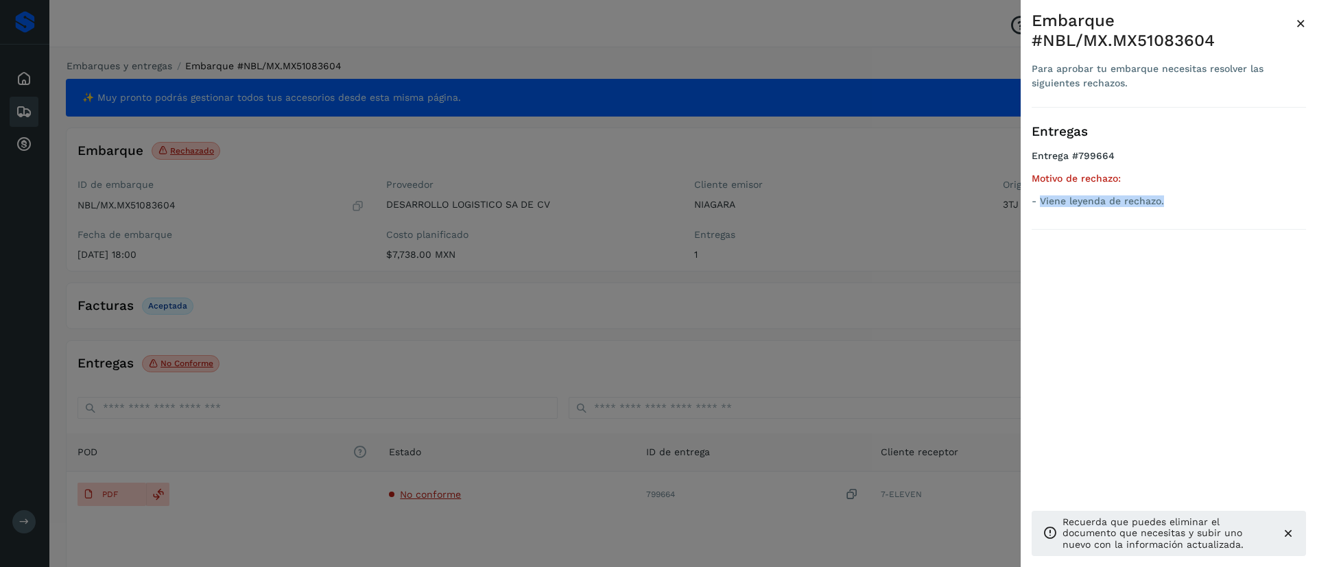
drag, startPoint x: 1169, startPoint y: 201, endPoint x: 1040, endPoint y: 209, distance: 129.2
click at [1040, 209] on ul "Entrega #799664 Motivo de rechazo: - Viene leyenda de rechazo." at bounding box center [1169, 181] width 274 height 62
copy p "Viene leyenda de rechazo."
click at [1303, 27] on span "×" at bounding box center [1301, 23] width 10 height 19
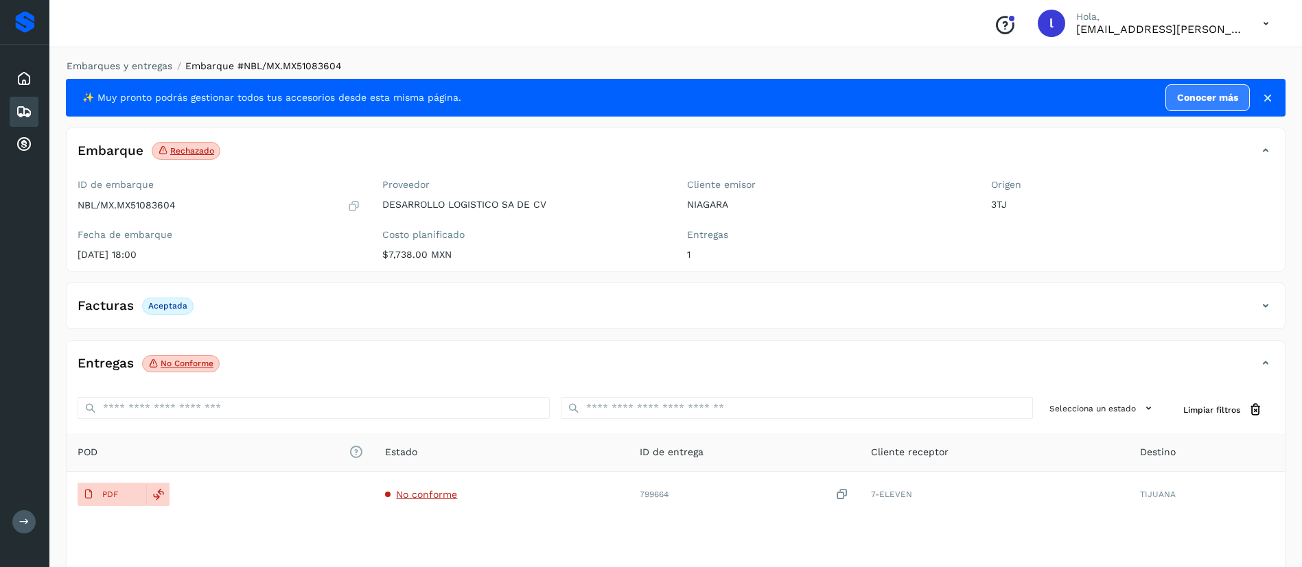
click at [18, 116] on icon at bounding box center [24, 112] width 16 height 16
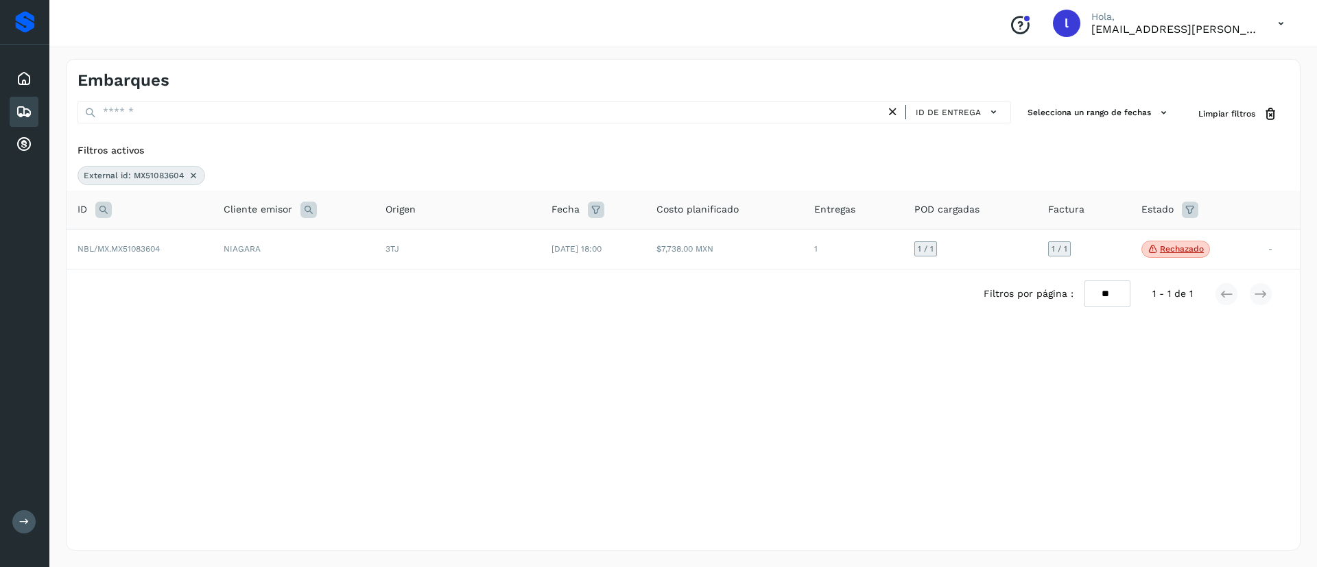
click at [192, 174] on icon at bounding box center [193, 175] width 11 height 11
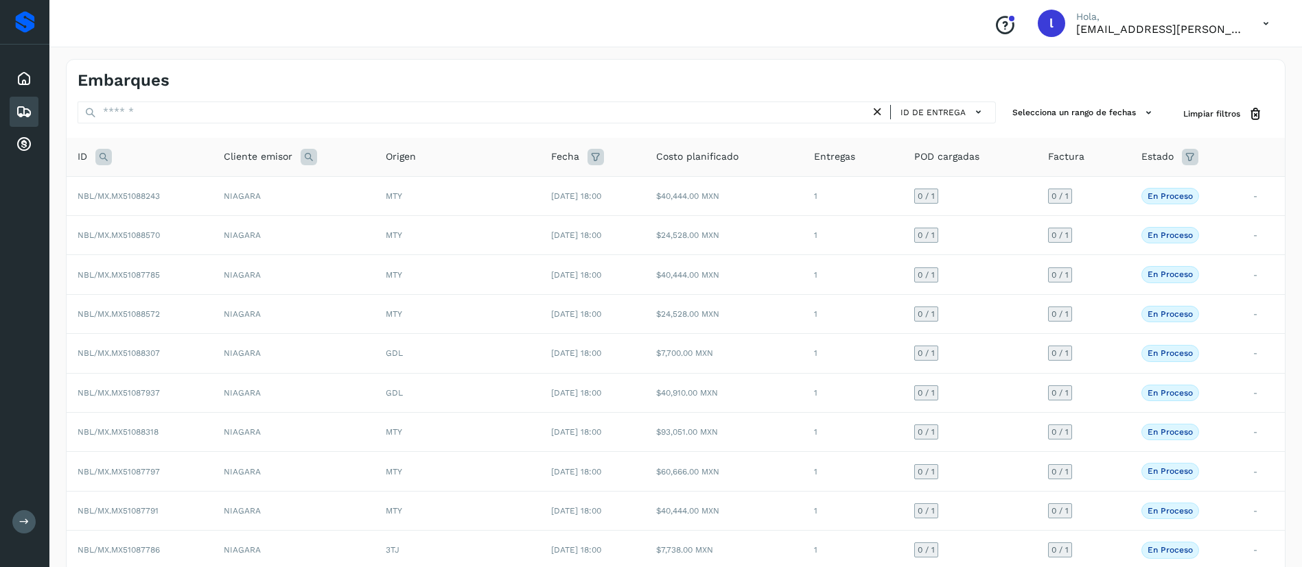
click at [102, 161] on icon at bounding box center [103, 157] width 16 height 16
click at [156, 193] on input "text" at bounding box center [194, 191] width 169 height 22
paste input "**********"
type input "**********"
click at [236, 220] on span "Buscar" at bounding box center [229, 226] width 27 height 12
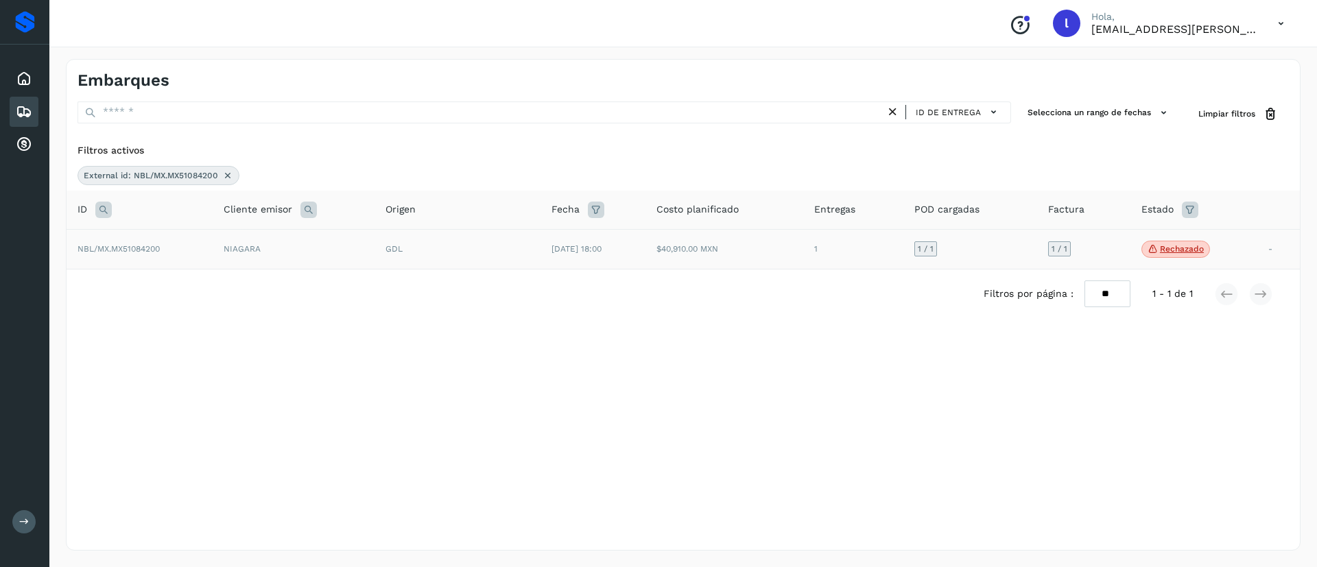
click at [602, 250] on span "[DATE] 18:00" at bounding box center [577, 249] width 50 height 10
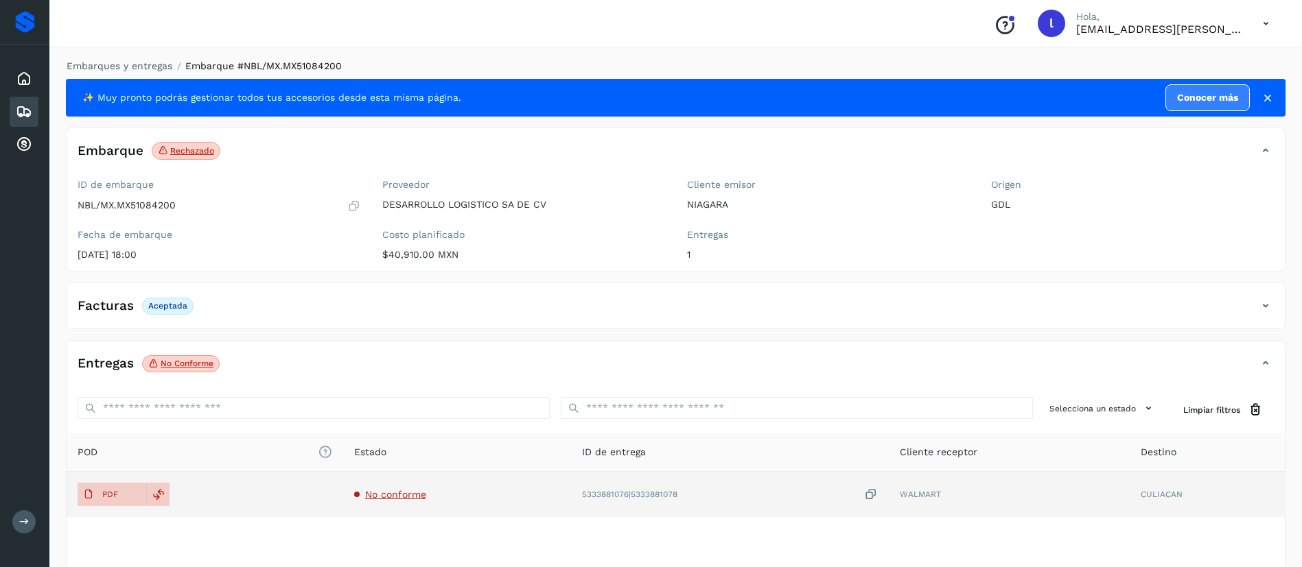
click at [379, 495] on span "No conforme" at bounding box center [395, 494] width 61 height 11
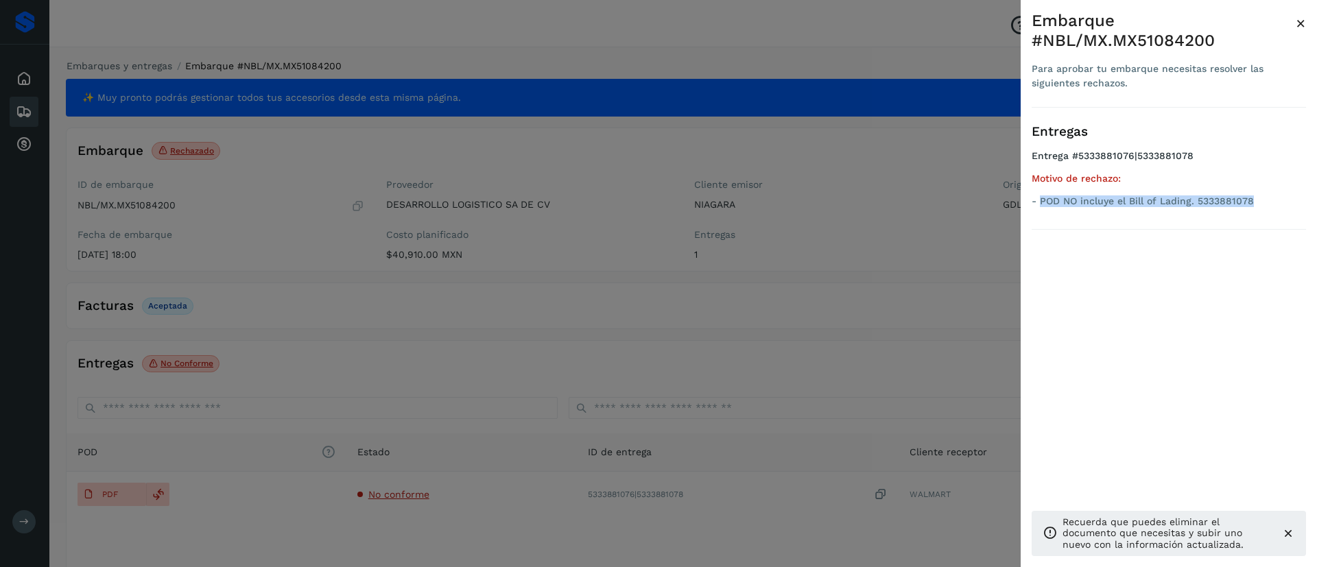
drag, startPoint x: 1258, startPoint y: 195, endPoint x: 1042, endPoint y: 209, distance: 216.6
click at [1042, 209] on ul "Entrega #5333881076|5333881078 Motivo de rechazo: - POD NO incluye el Bill of L…" at bounding box center [1169, 181] width 274 height 62
copy p "POD NO incluye el Bill of Lading. 5333881078"
click at [1302, 21] on span "×" at bounding box center [1301, 23] width 10 height 19
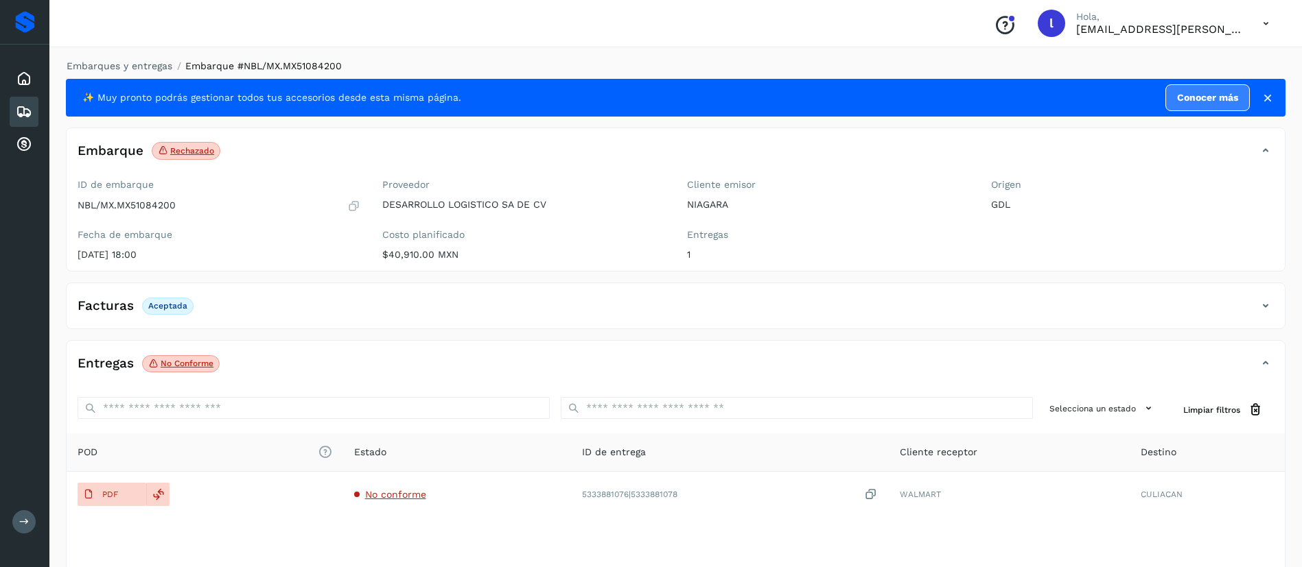
click at [1265, 21] on icon at bounding box center [1265, 24] width 28 height 28
click at [1194, 59] on div "Cerrar sesión" at bounding box center [1197, 62] width 163 height 26
